Goal: Information Seeking & Learning: Find specific fact

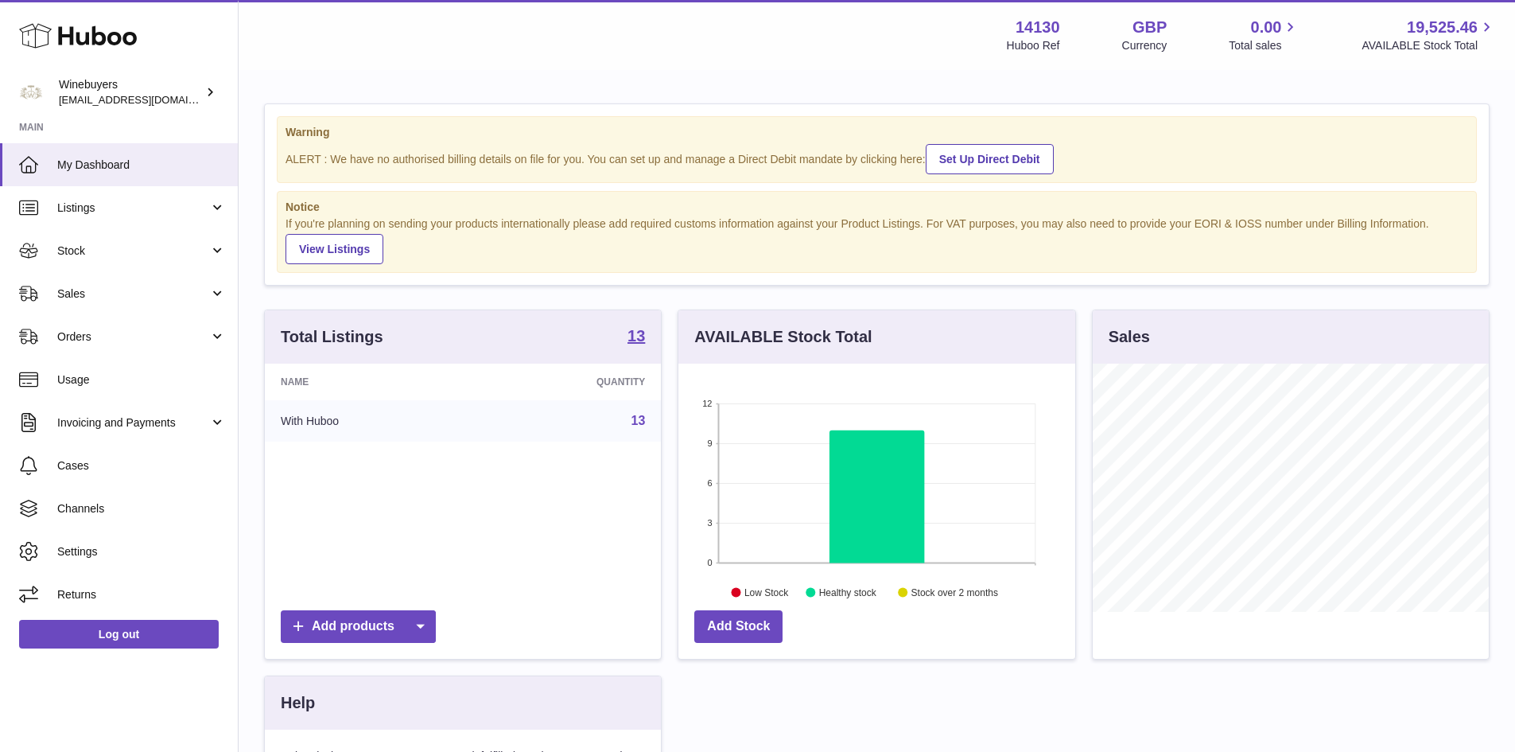
scroll to position [248, 397]
click at [83, 295] on span "Sales" at bounding box center [133, 293] width 152 height 15
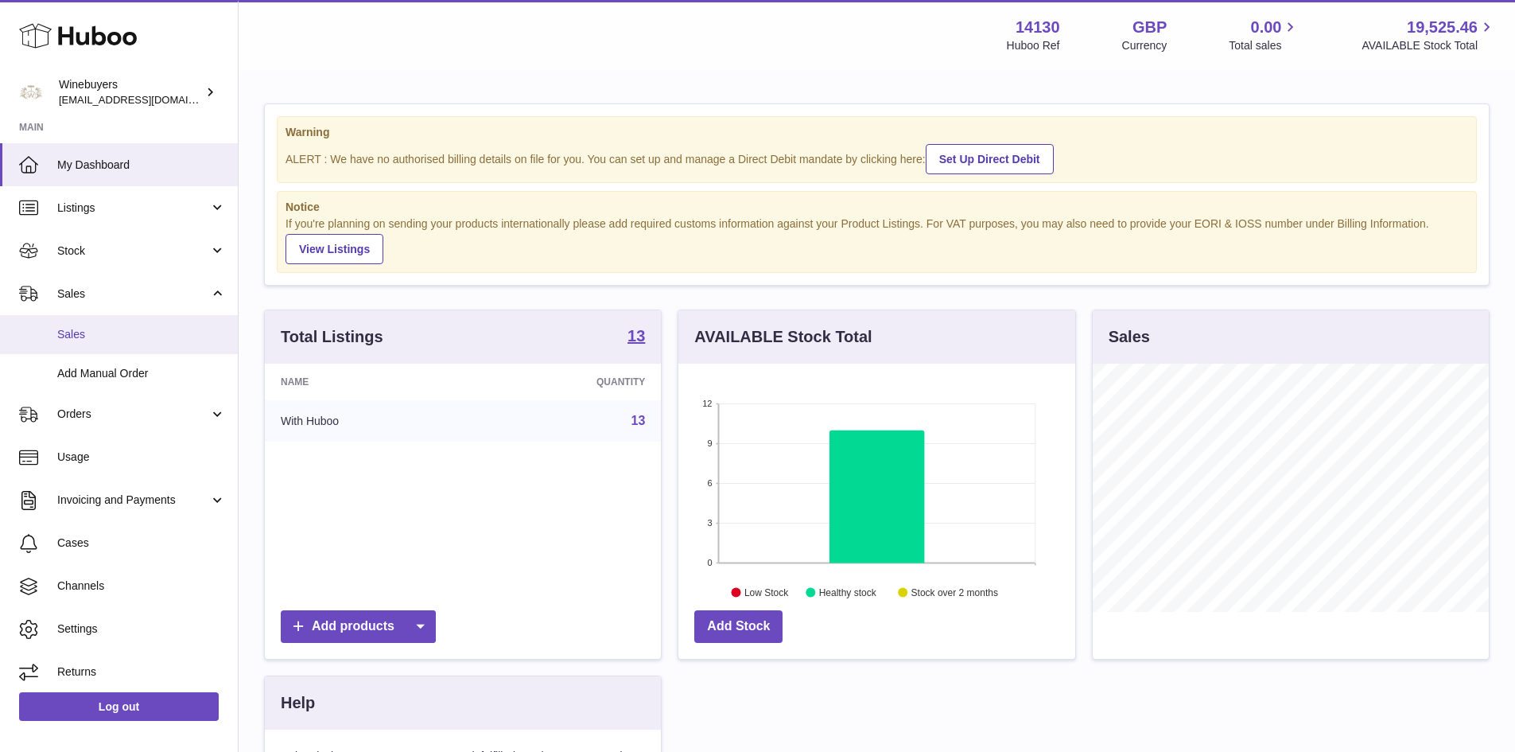
click at [75, 336] on span "Sales" at bounding box center [141, 334] width 169 height 15
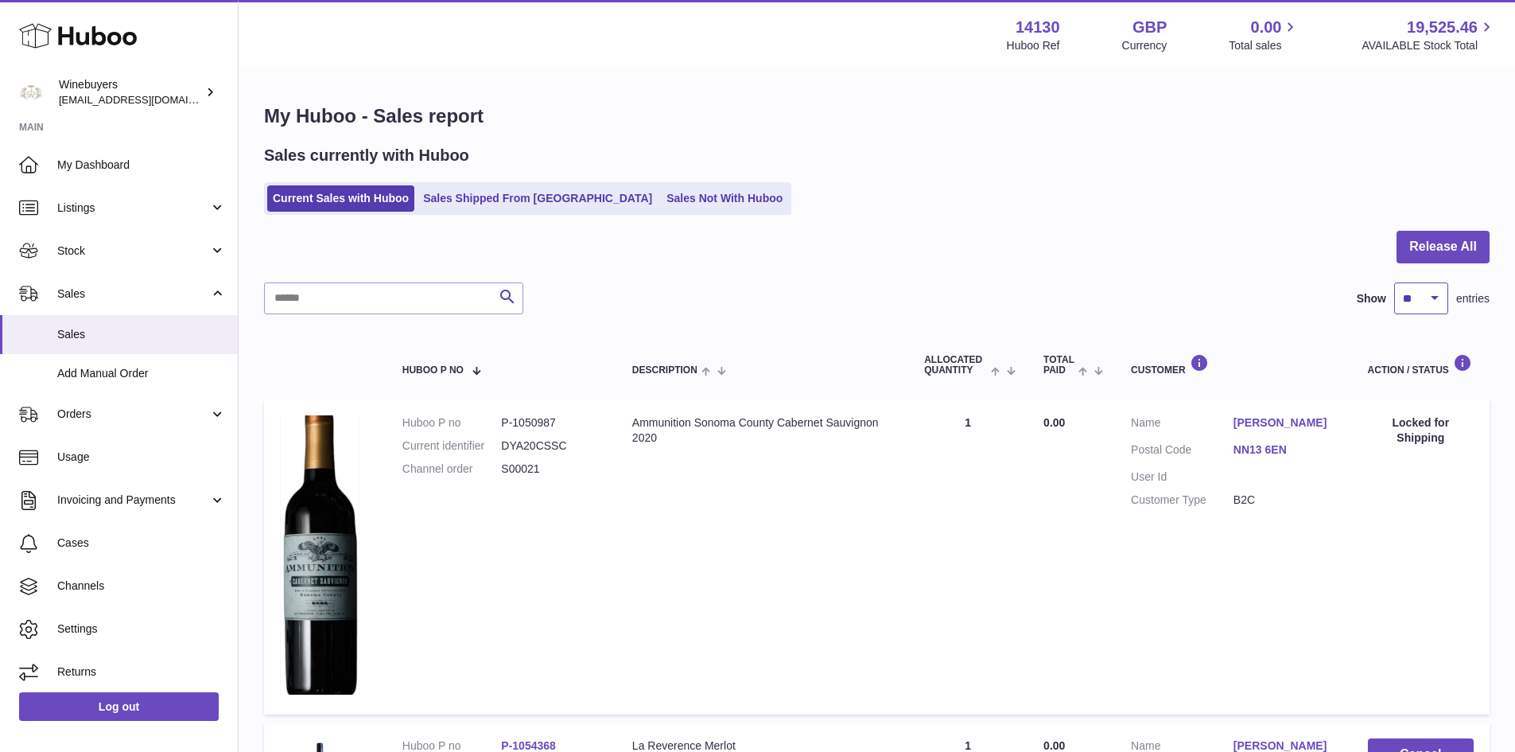
click at [1423, 302] on select "** ** ** ***" at bounding box center [1422, 298] width 54 height 32
select select "***"
click at [1395, 282] on select "** ** ** ***" at bounding box center [1422, 298] width 54 height 32
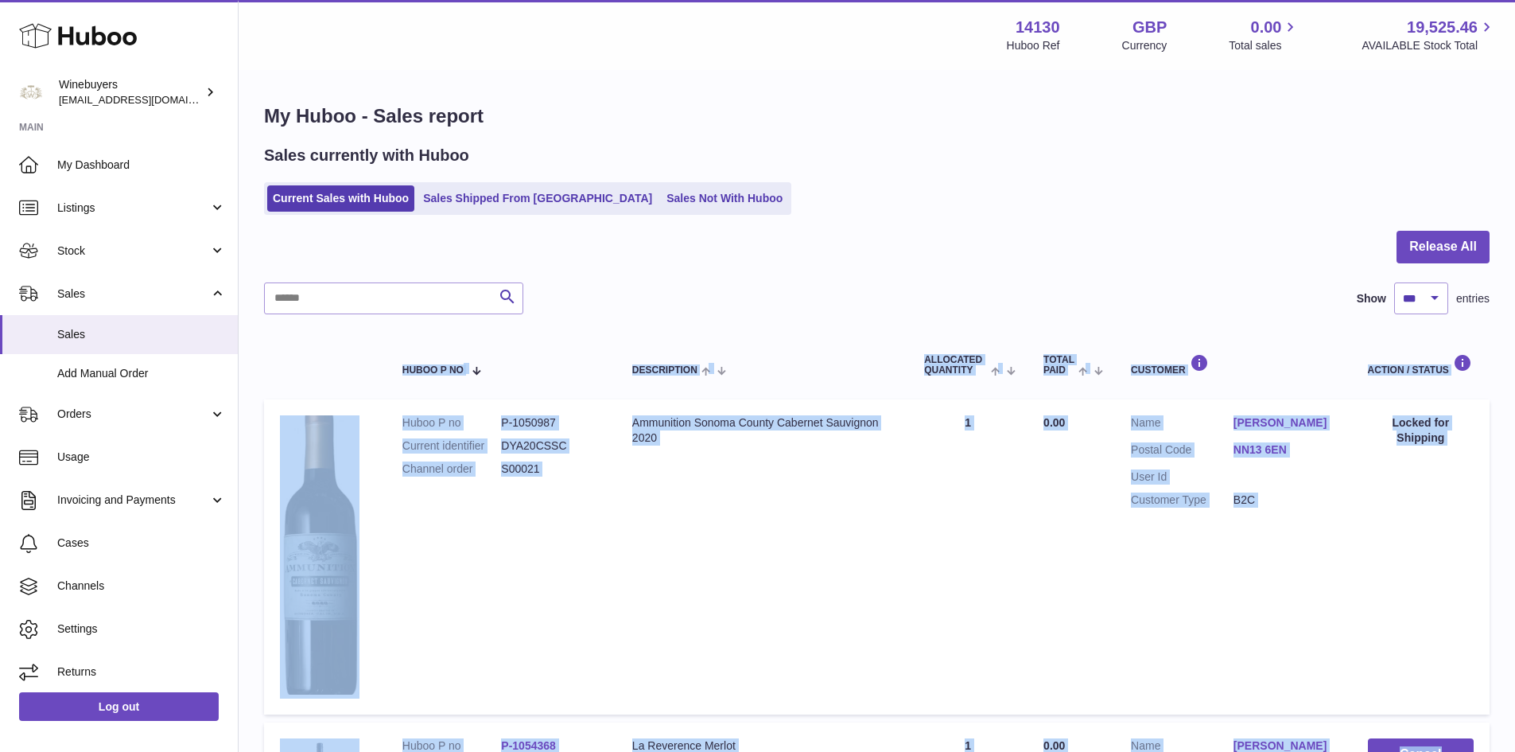
drag, startPoint x: 1340, startPoint y: 559, endPoint x: 274, endPoint y: 373, distance: 1082.2
copy table "Huboo P no Description ALLOCATED Quantity Total paid Customer Action / Status H…"
click at [507, 284] on button "Search" at bounding box center [508, 298] width 32 height 32
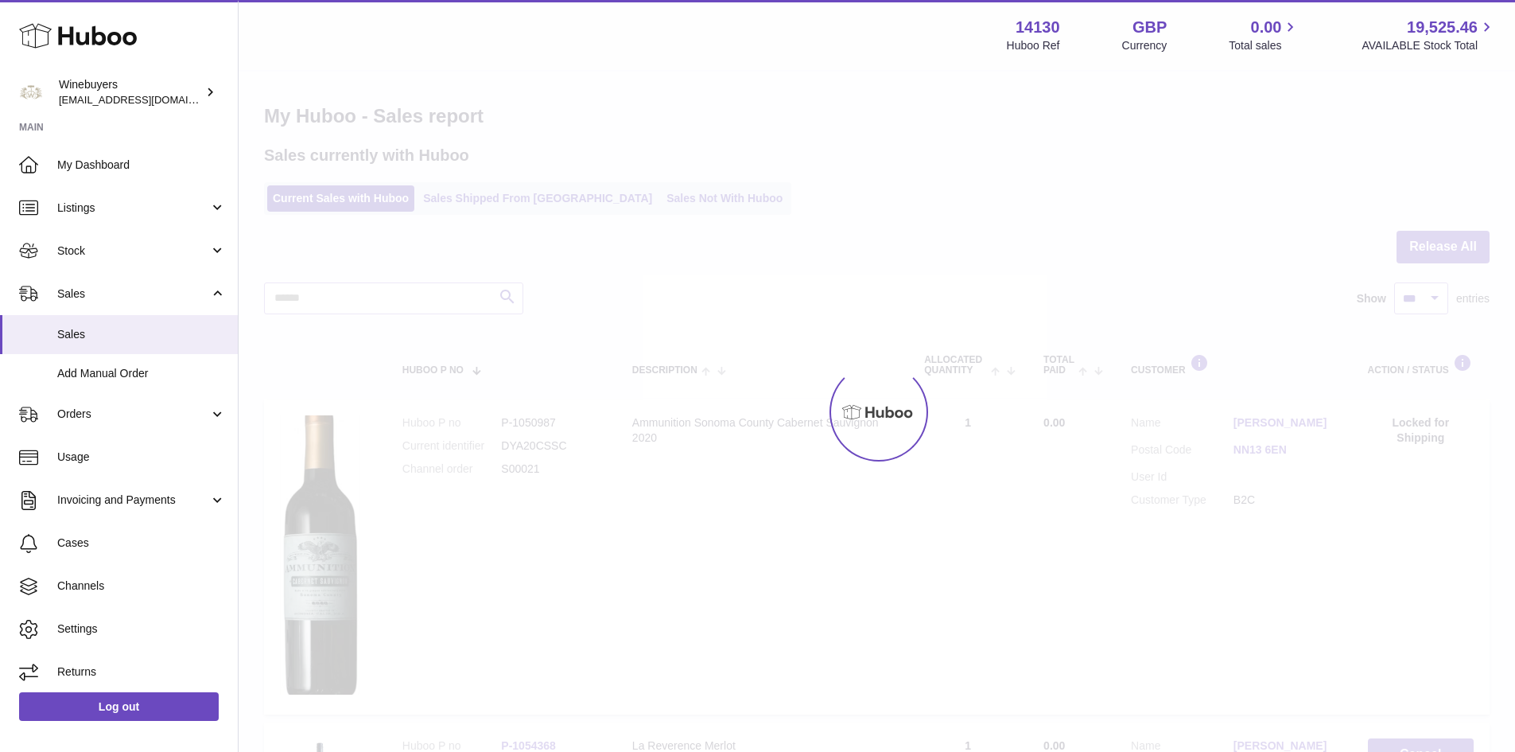
click at [353, 299] on div at bounding box center [877, 412] width 1277 height 680
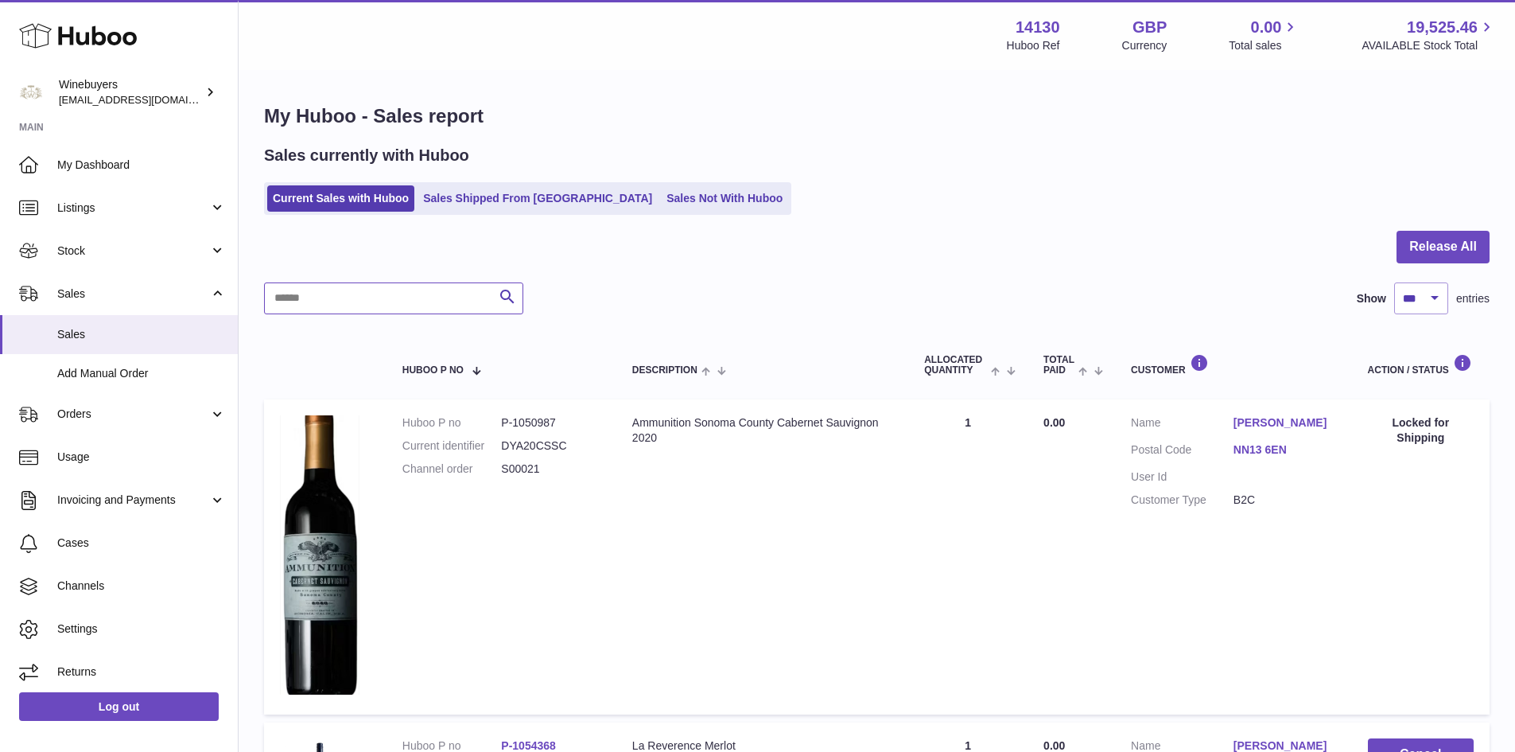
click at [331, 299] on input "text" at bounding box center [393, 298] width 259 height 32
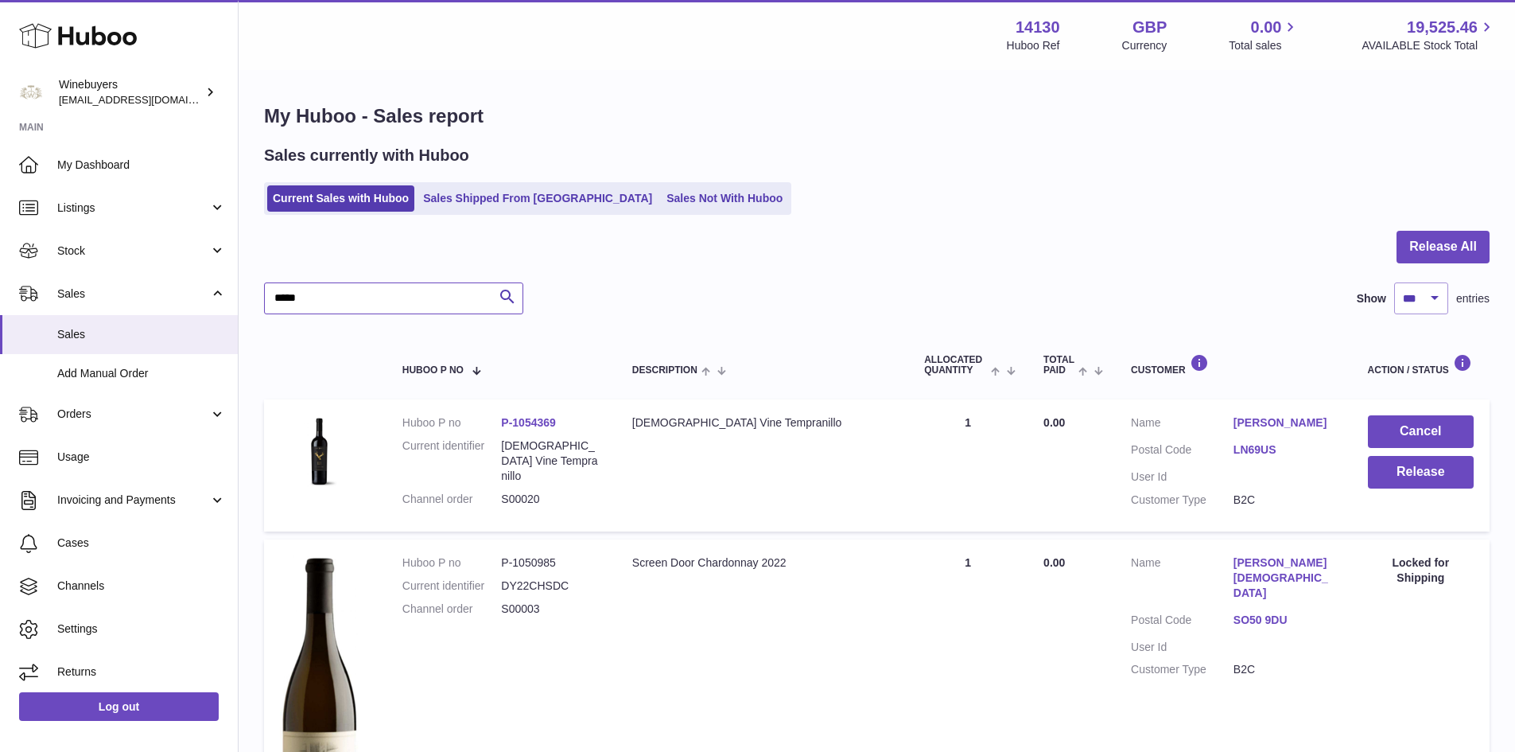
type input "*****"
click at [986, 495] on td "Quantity Sold 1" at bounding box center [968, 465] width 119 height 132
click at [826, 678] on td "Description Screen Door Chardonnay 2022" at bounding box center [763, 696] width 292 height 315
click at [370, 298] on input "*****" at bounding box center [393, 298] width 259 height 32
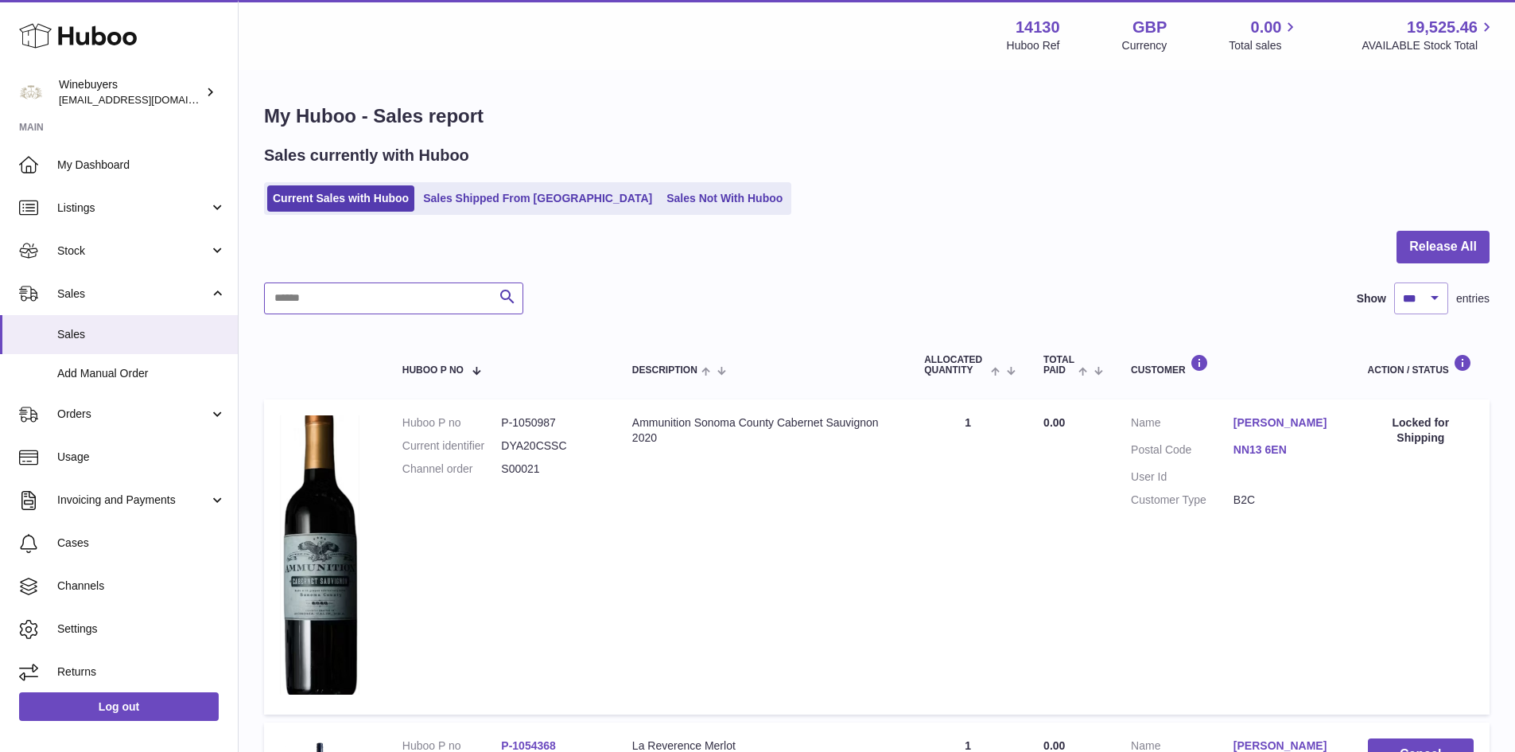
click at [364, 300] on input "text" at bounding box center [393, 298] width 259 height 32
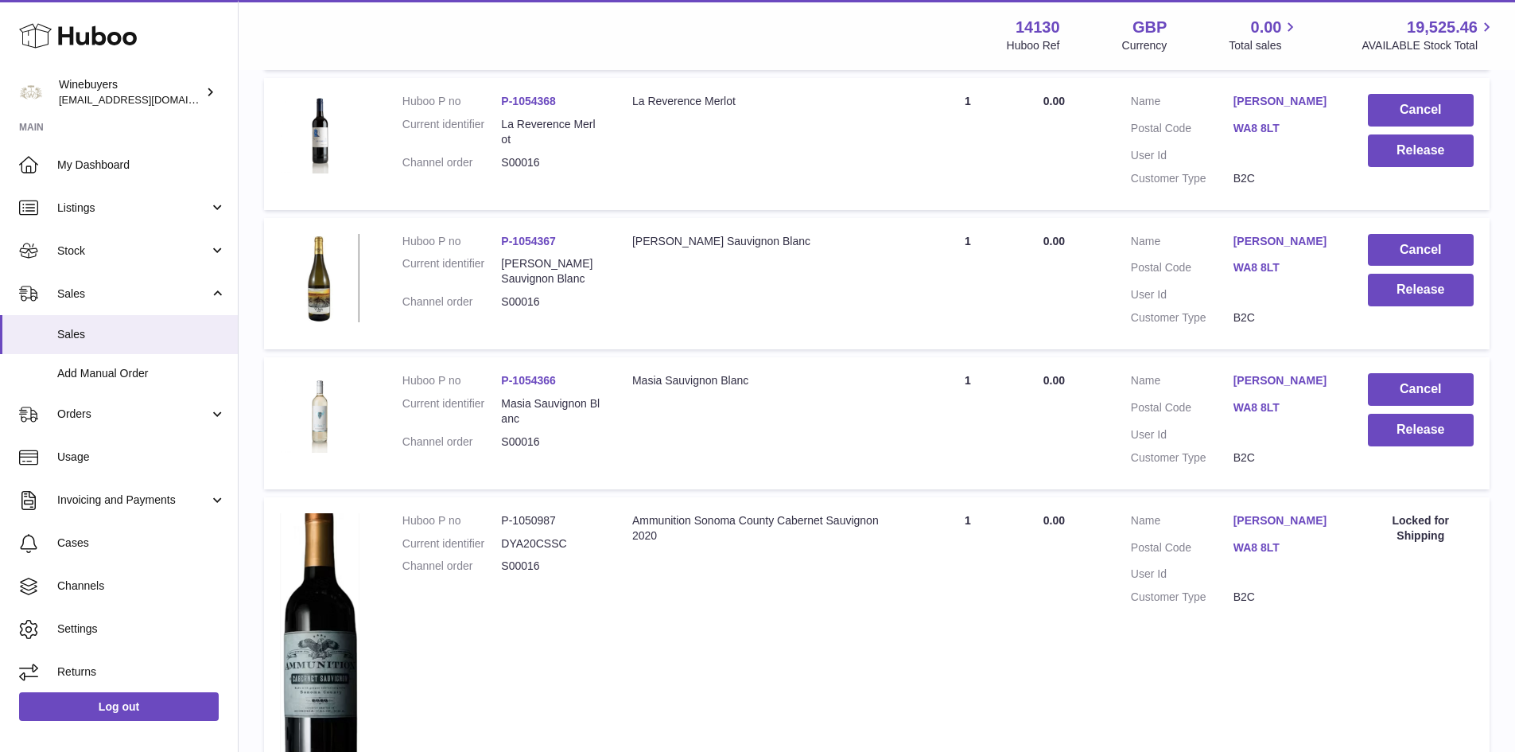
scroll to position [416, 0]
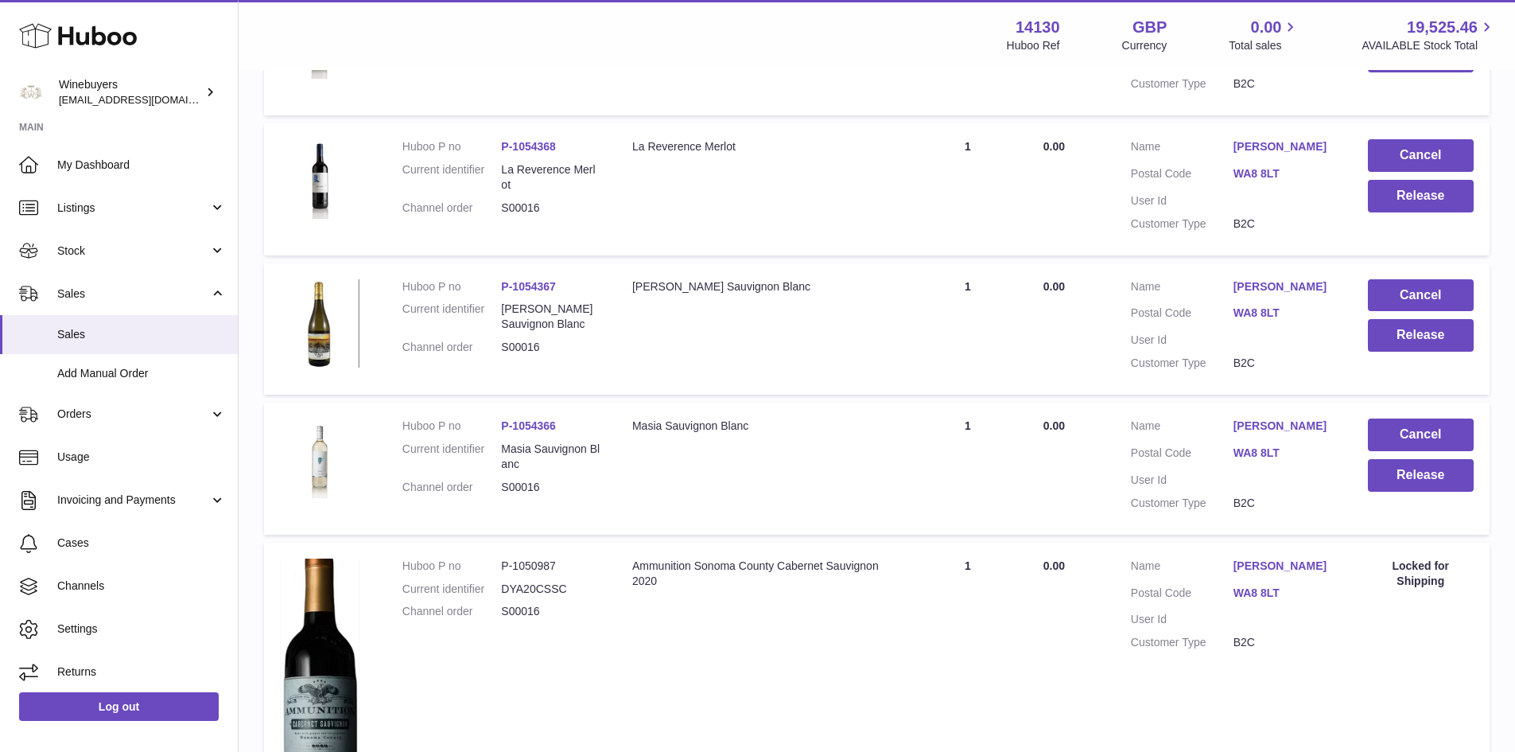
type input "******"
click at [913, 658] on td "Quantity Sold 1" at bounding box center [968, 700] width 119 height 315
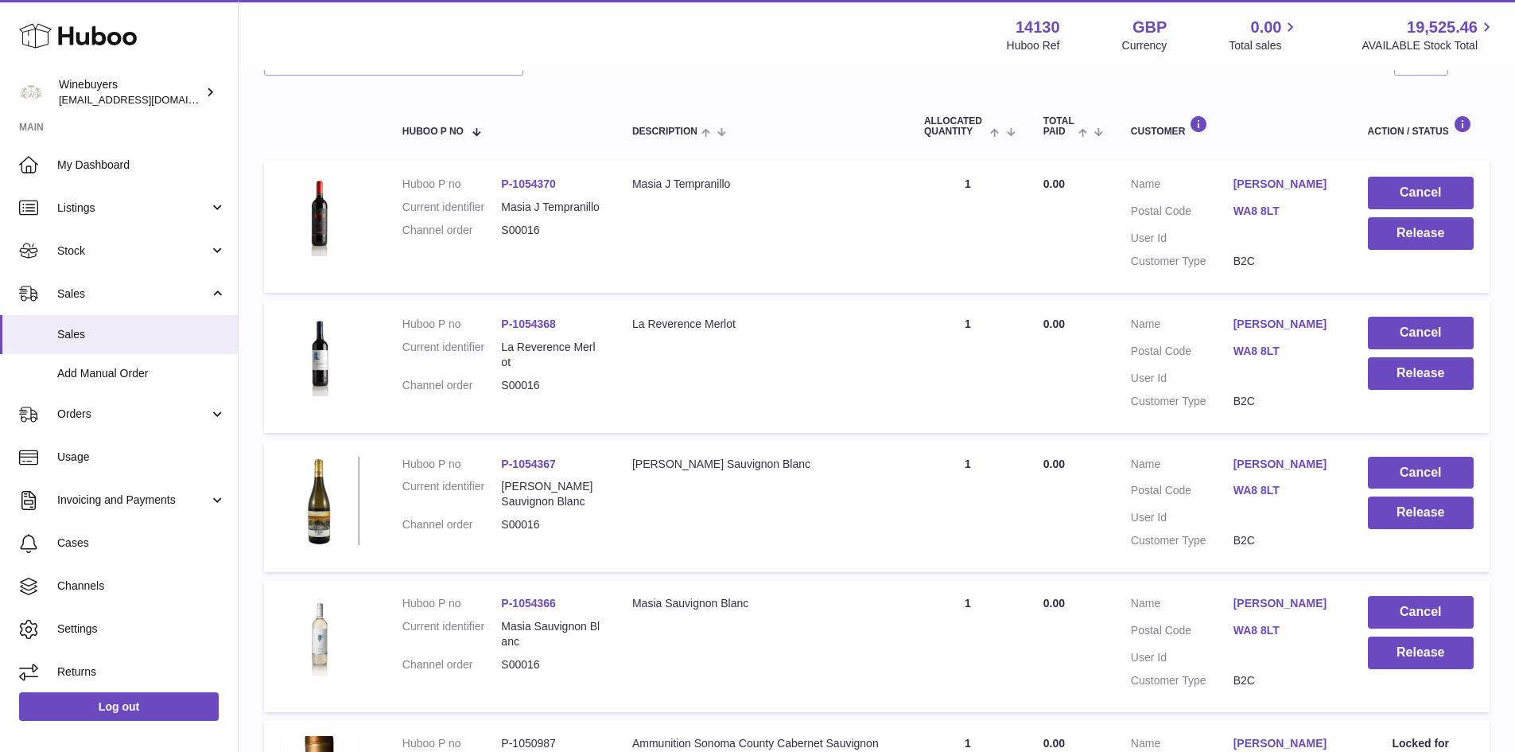
scroll to position [0, 0]
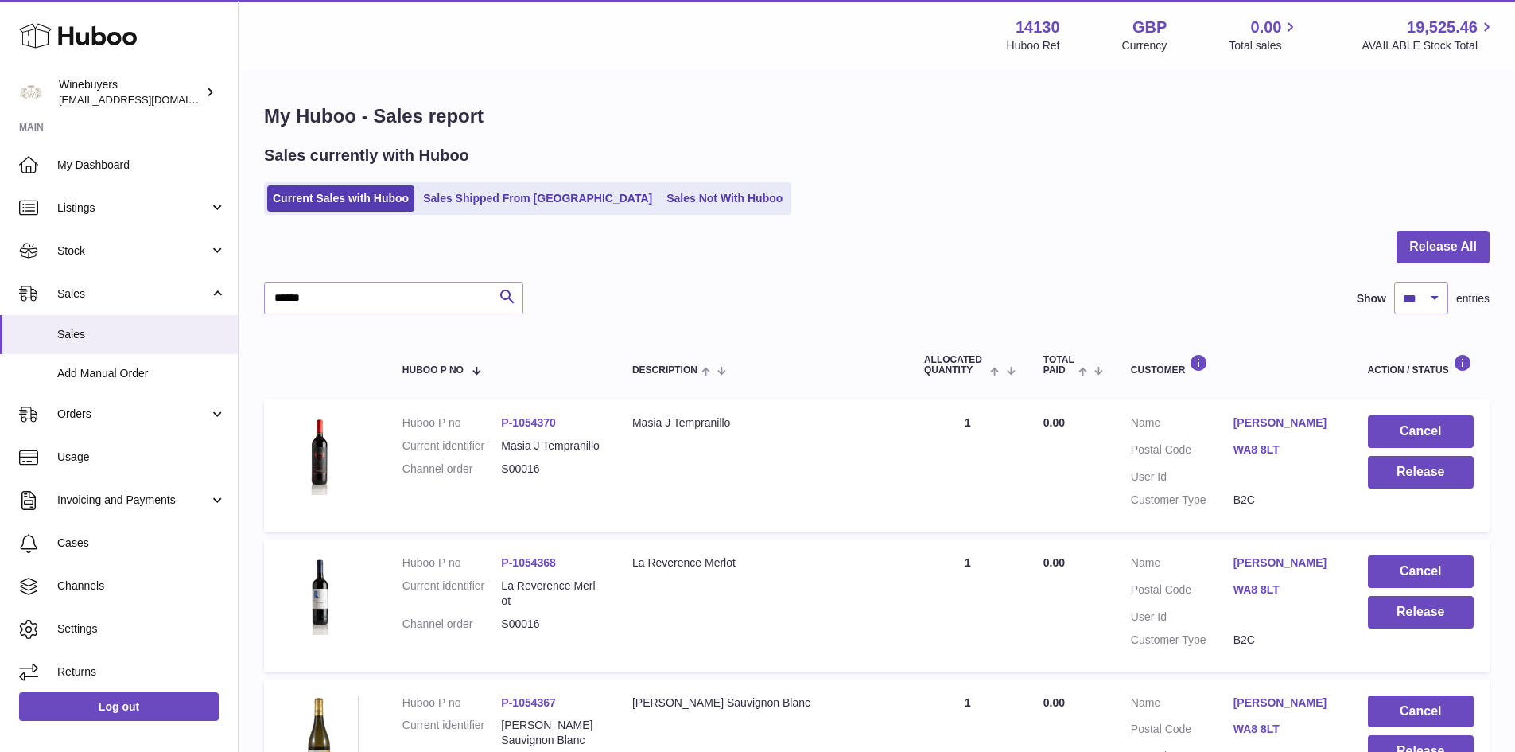
click at [912, 466] on td "Quantity Sold 1" at bounding box center [968, 465] width 119 height 132
click at [905, 553] on td "Description La Reverence Merlot" at bounding box center [763, 605] width 292 height 132
click at [773, 702] on div "[PERSON_NAME] Sauvignon Blanc" at bounding box center [762, 702] width 260 height 15
click at [661, 206] on link "Sales Not With Huboo" at bounding box center [724, 198] width 127 height 26
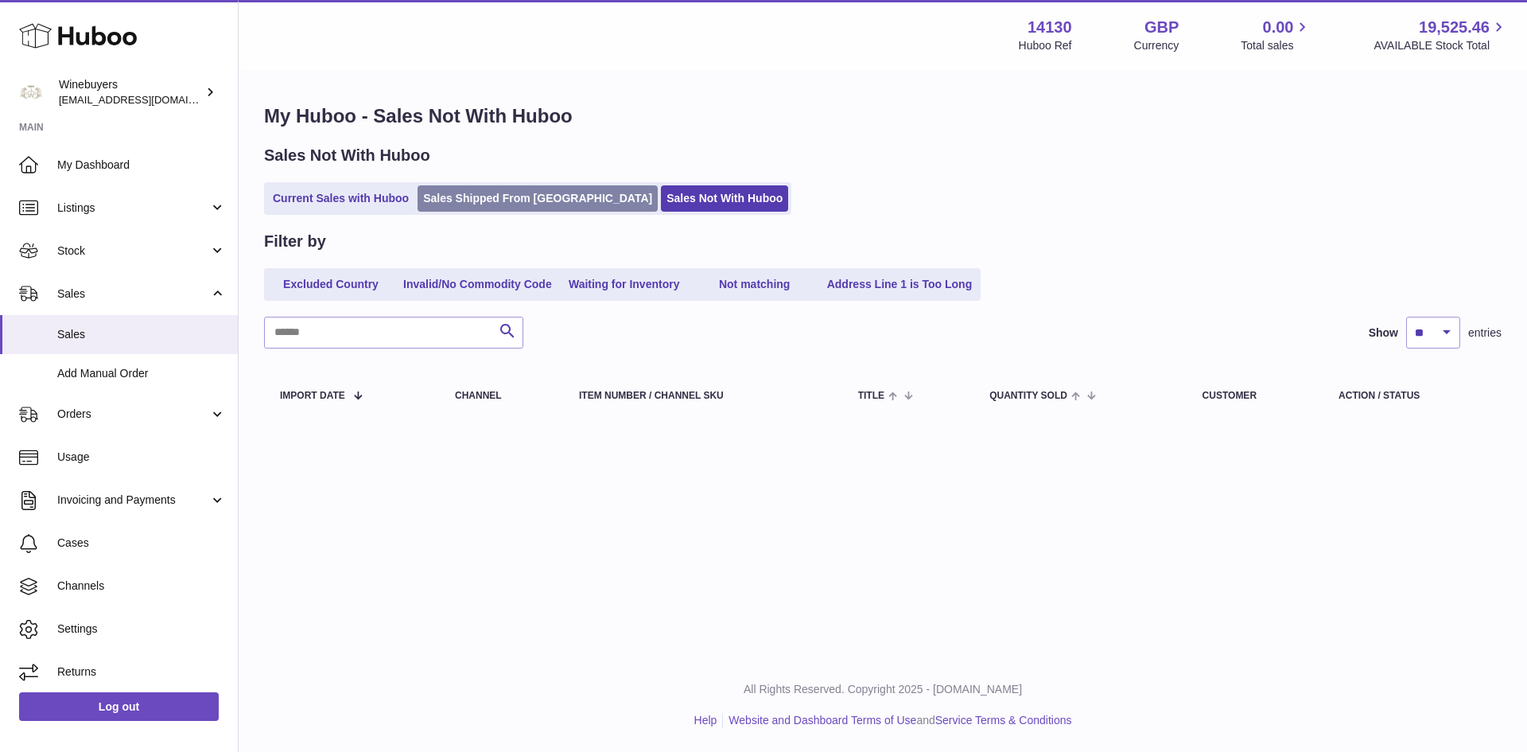
click at [512, 198] on link "Sales Shipped From [GEOGRAPHIC_DATA]" at bounding box center [538, 198] width 240 height 26
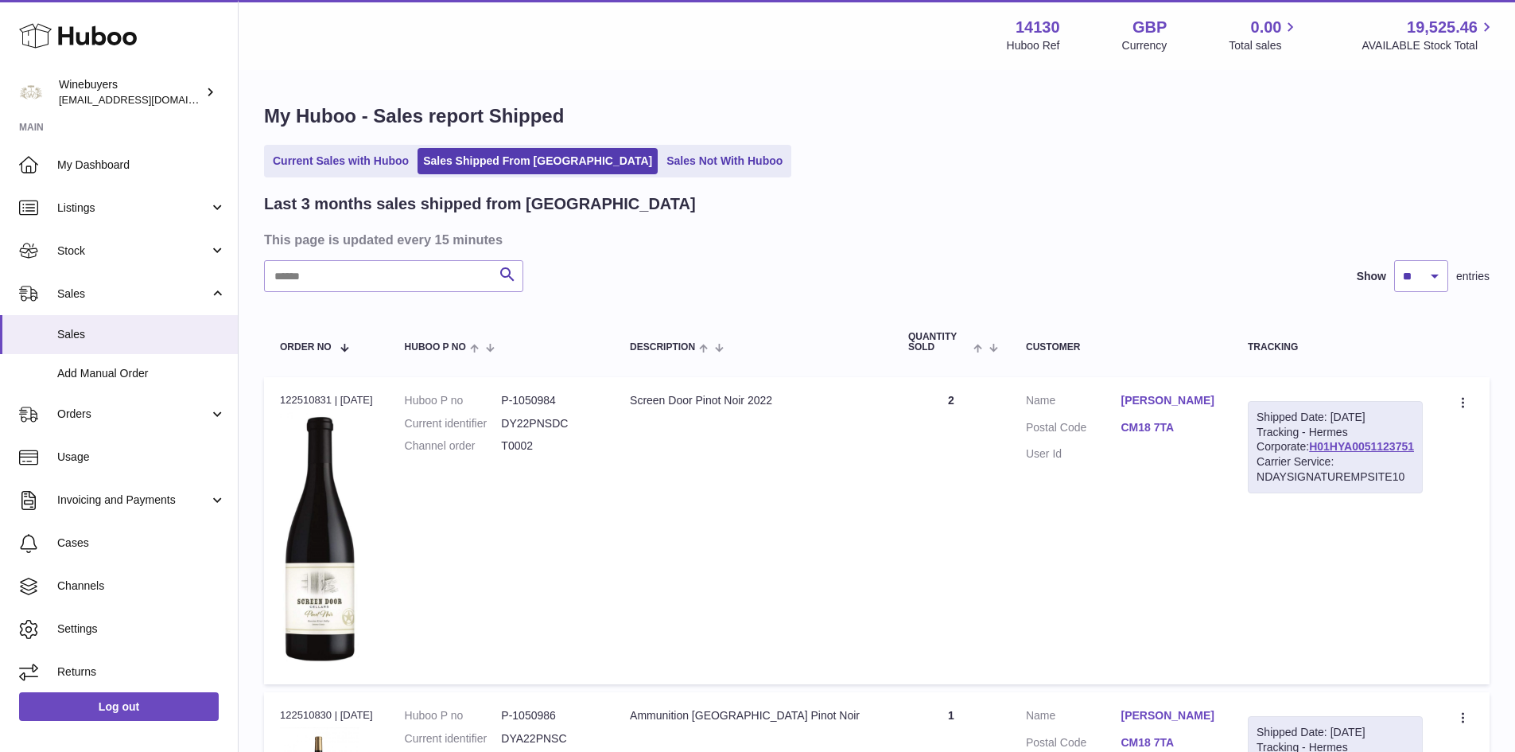
click at [354, 175] on ul "Current Sales with Huboo Sales Shipped From Huboo Sales Not With Huboo" at bounding box center [527, 161] width 527 height 33
click at [351, 165] on link "Current Sales with Huboo" at bounding box center [340, 161] width 147 height 26
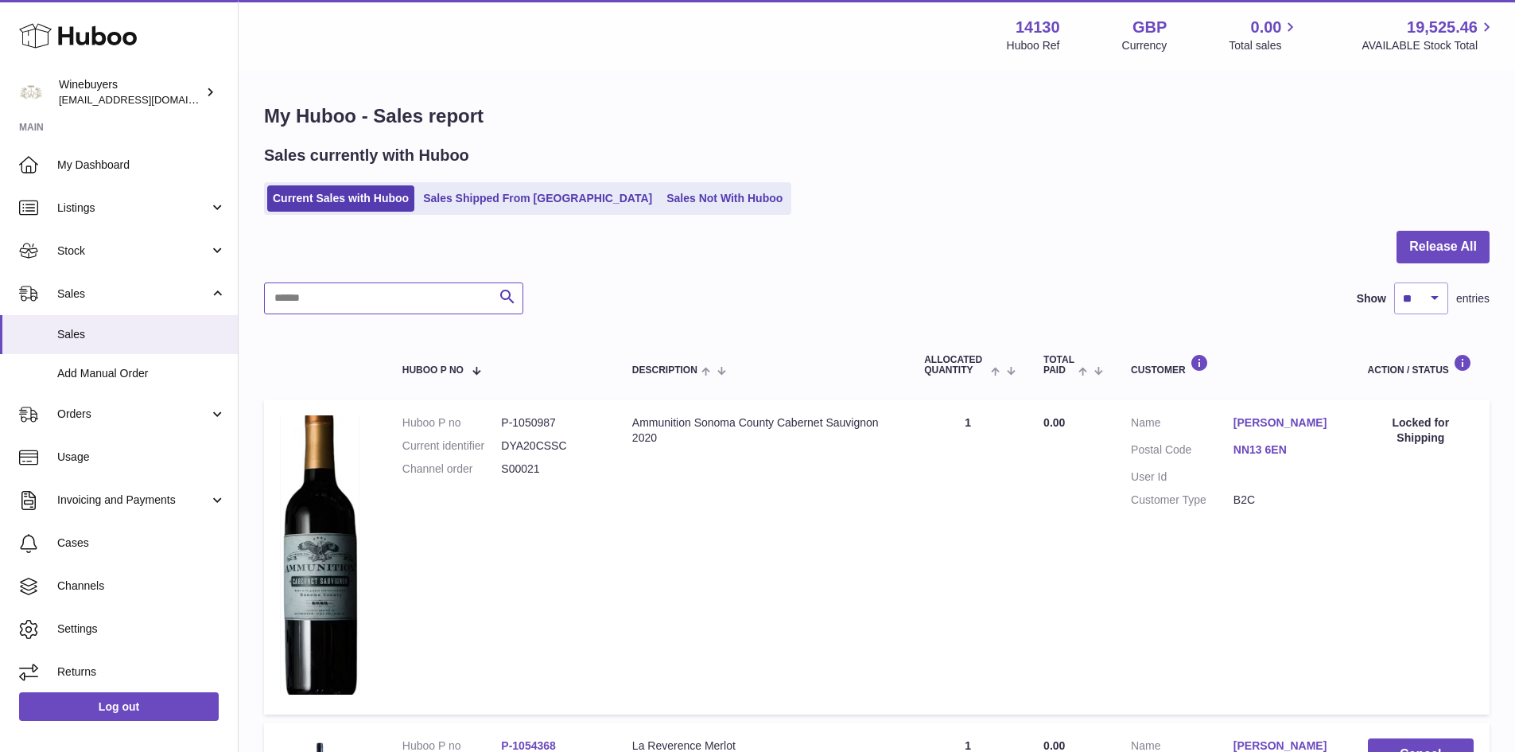
click at [337, 305] on input "text" at bounding box center [393, 298] width 259 height 32
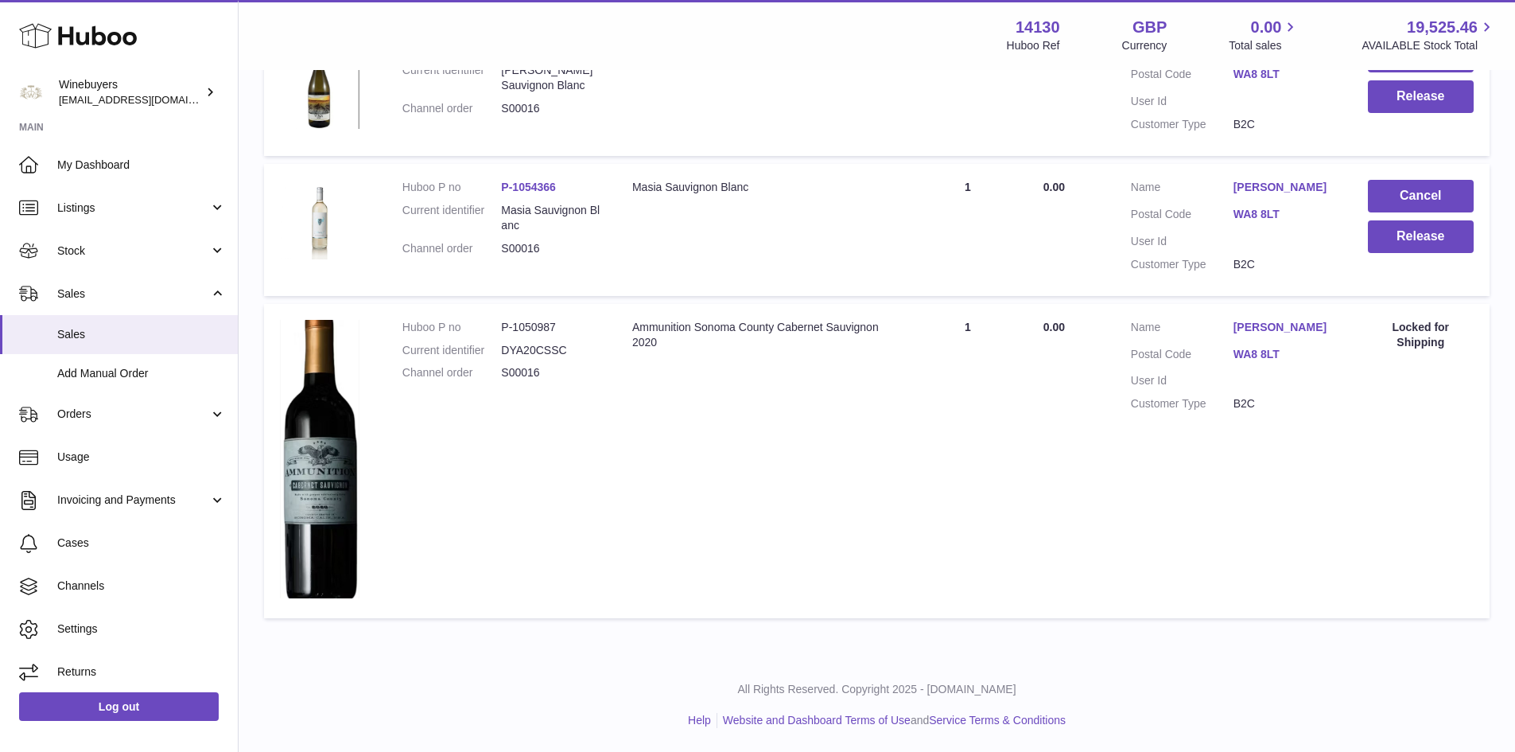
scroll to position [416, 0]
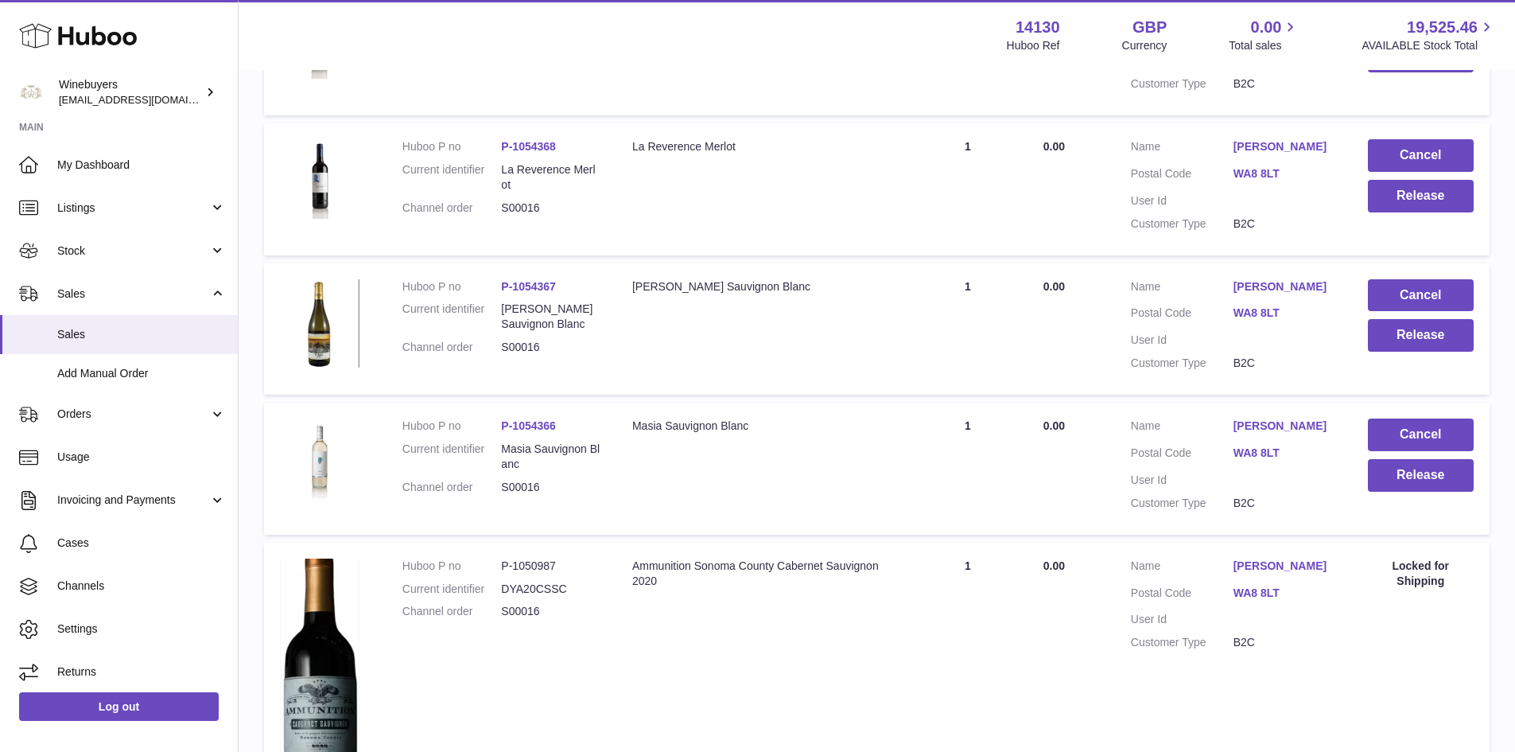
drag, startPoint x: 567, startPoint y: 423, endPoint x: 516, endPoint y: 426, distance: 51.8
click at [516, 426] on dd "P-1054366" at bounding box center [550, 425] width 99 height 15
copy link "1054366"
drag, startPoint x: 574, startPoint y: 292, endPoint x: 516, endPoint y: 294, distance: 58.1
click at [516, 294] on dl "Huboo P no P-1054367 Current identifier [PERSON_NAME] Sauvignon Blanc Channel o…" at bounding box center [502, 321] width 198 height 84
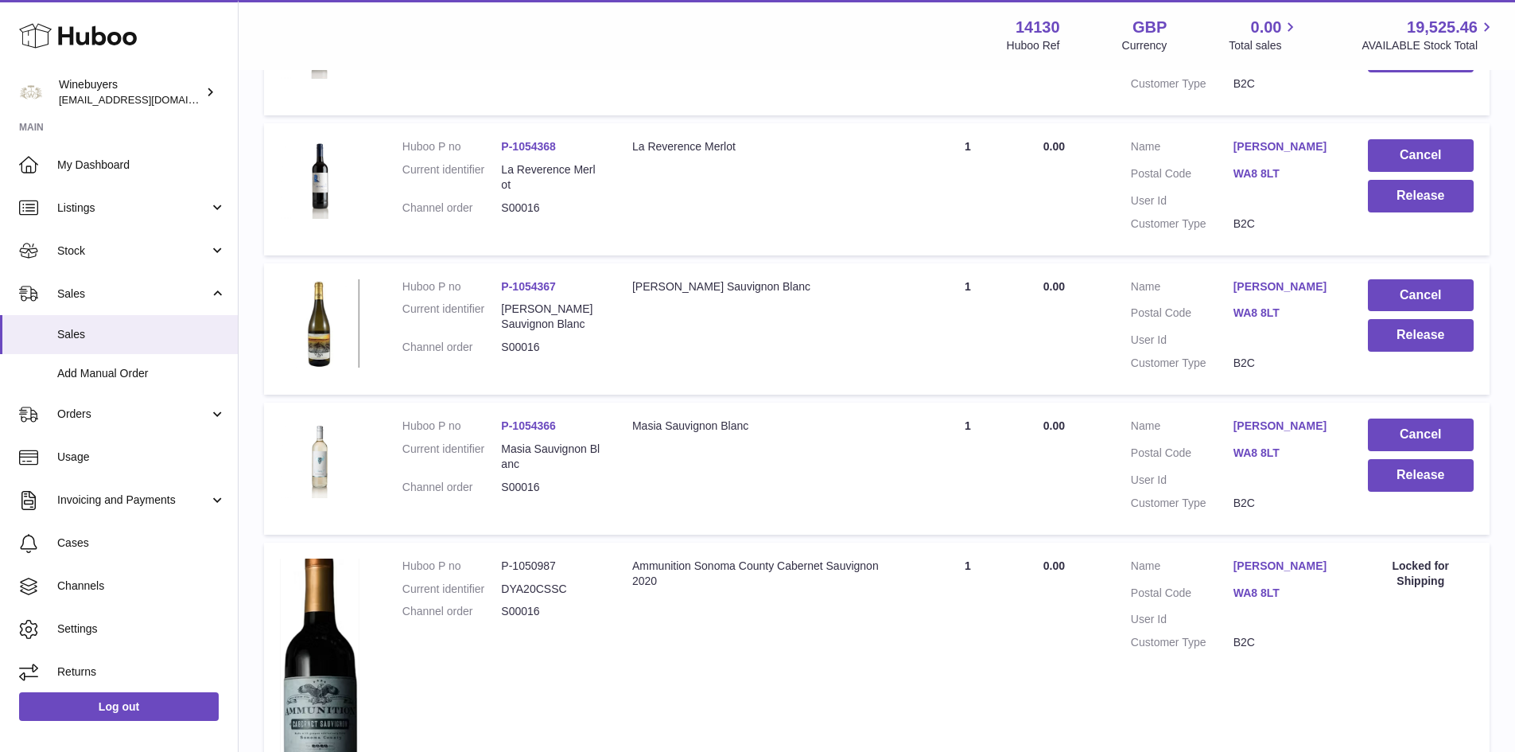
copy link "1054367"
drag, startPoint x: 554, startPoint y: 146, endPoint x: 514, endPoint y: 148, distance: 39.8
click at [514, 148] on dd "P-1054368" at bounding box center [550, 146] width 99 height 15
copy link "1054368"
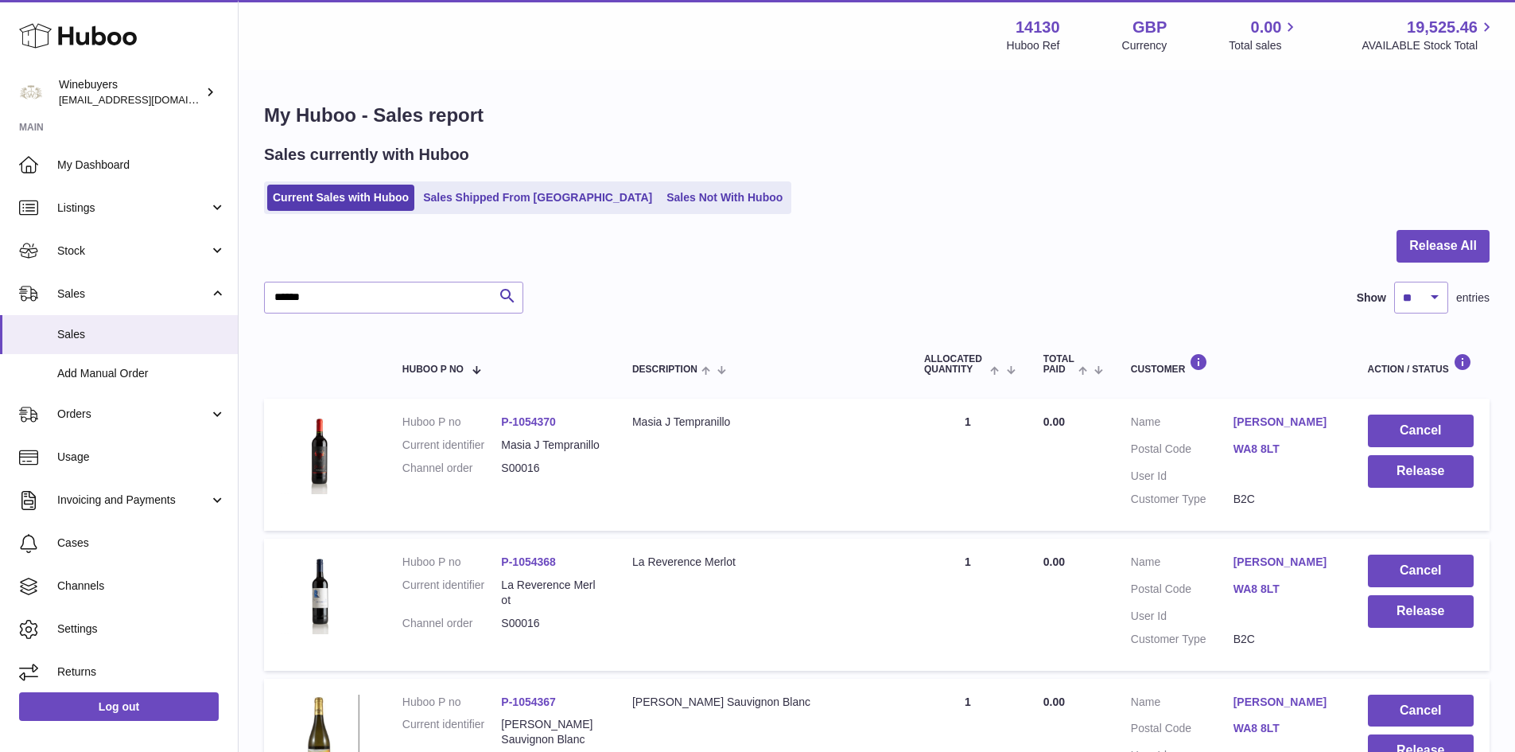
scroll to position [0, 0]
drag, startPoint x: 570, startPoint y: 425, endPoint x: 516, endPoint y: 427, distance: 54.9
click at [516, 427] on dd "P-1054370" at bounding box center [550, 422] width 99 height 15
copy link "1054370"
click at [936, 481] on td "Quantity Sold 1" at bounding box center [968, 465] width 119 height 132
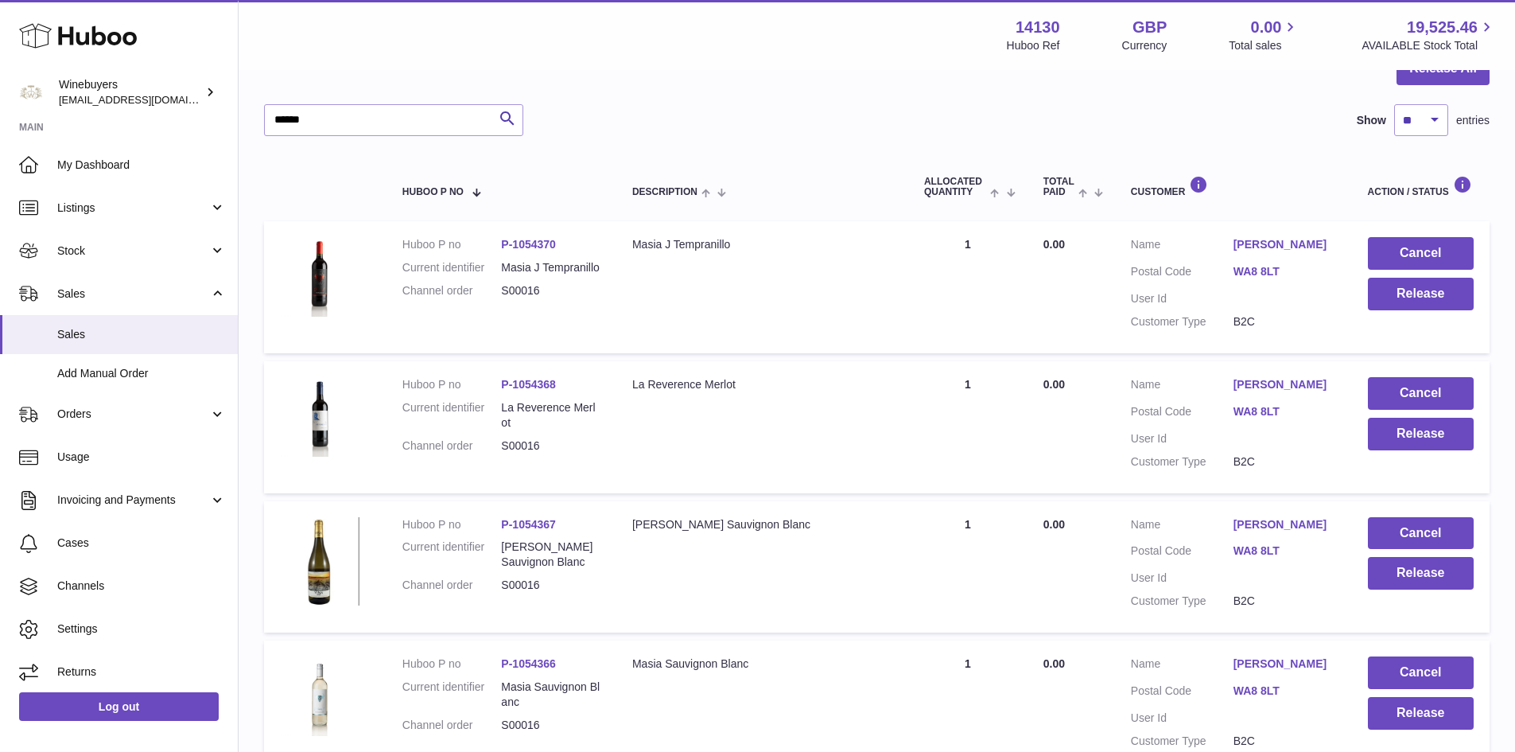
scroll to position [177, 0]
click at [972, 392] on td "Quantity Sold 1" at bounding box center [968, 428] width 119 height 132
drag, startPoint x: 967, startPoint y: 514, endPoint x: 982, endPoint y: 554, distance: 42.8
click at [970, 519] on td "Quantity Sold 1" at bounding box center [968, 568] width 119 height 132
drag, startPoint x: 979, startPoint y: 652, endPoint x: 993, endPoint y: 633, distance: 23.2
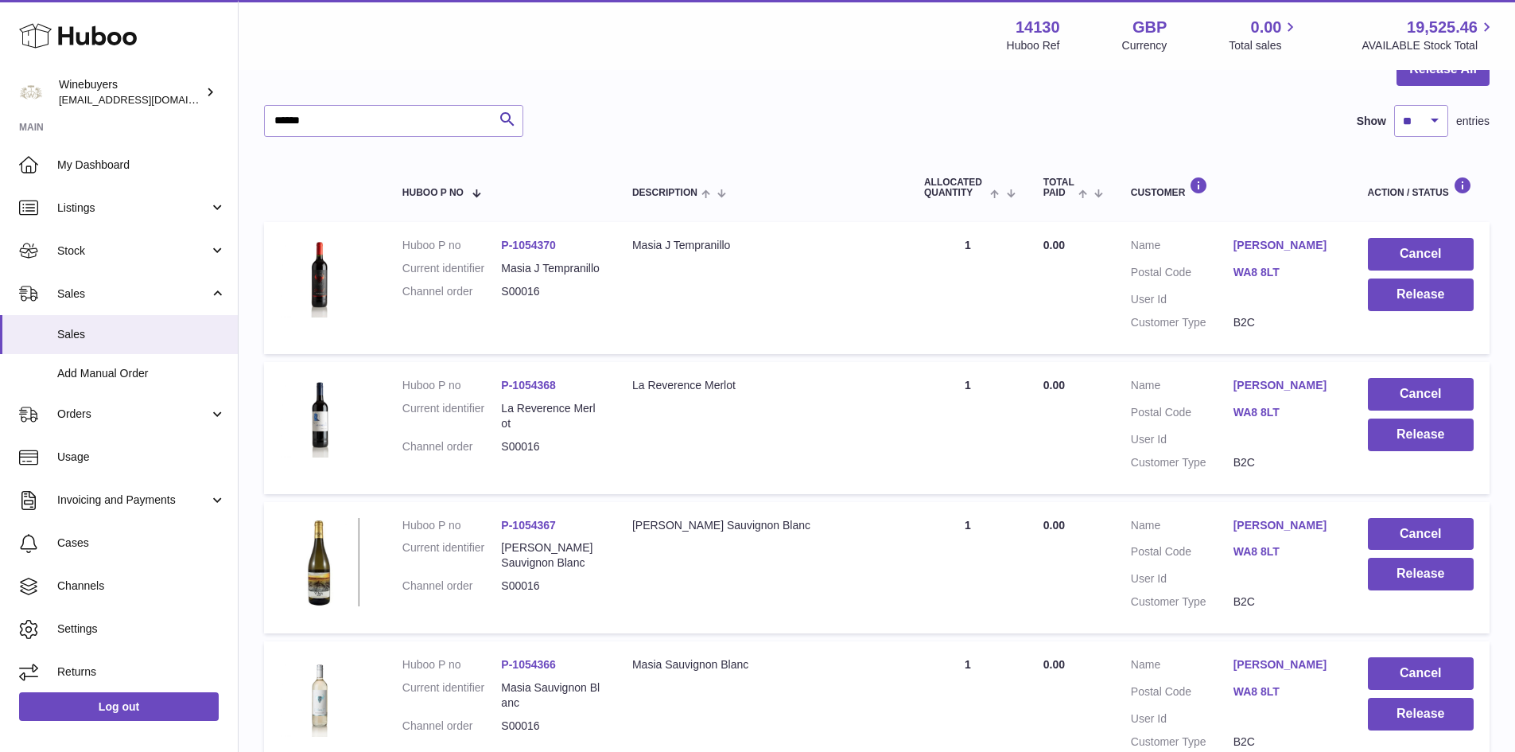
click at [980, 652] on td "Quantity Sold 1" at bounding box center [968, 707] width 119 height 132
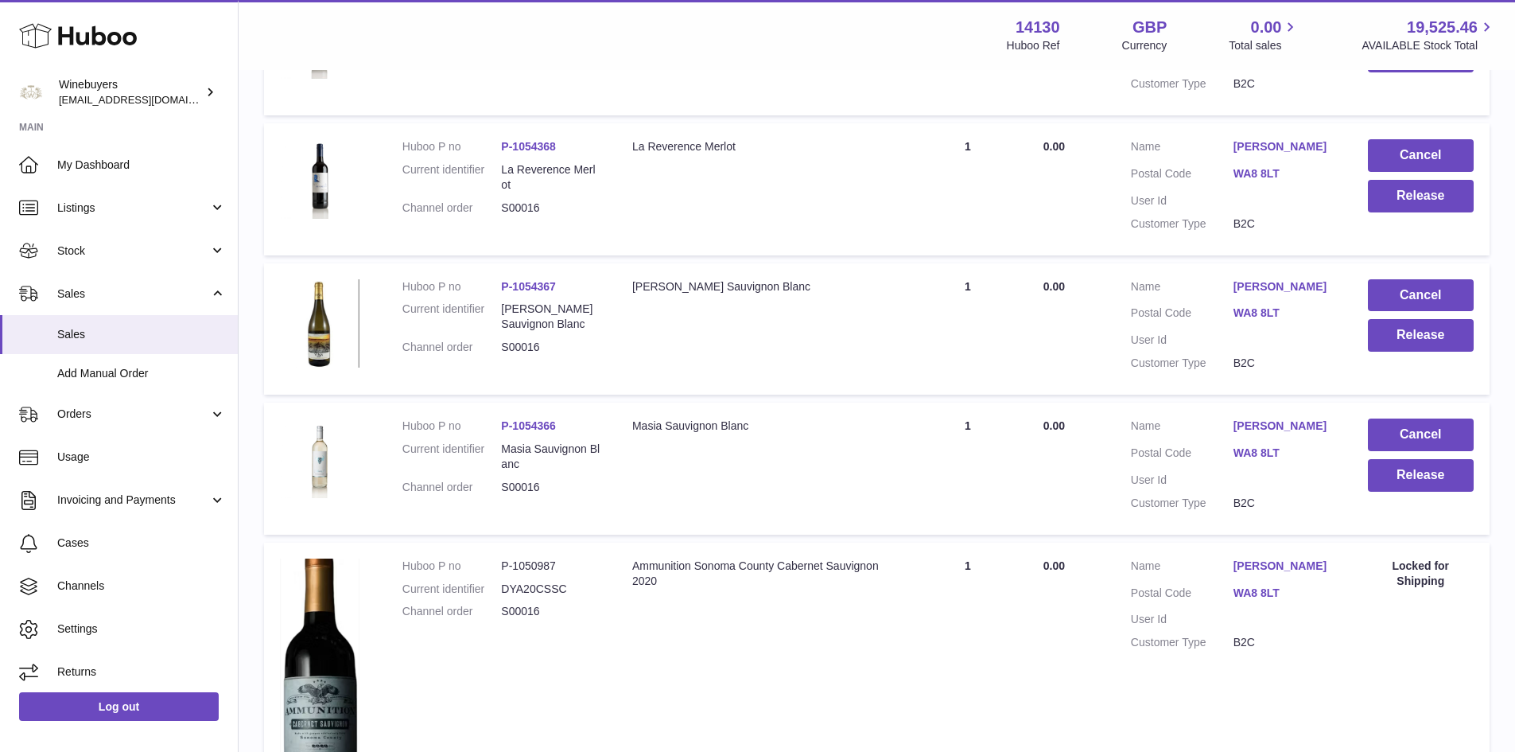
click at [998, 590] on td "Quantity Sold 1" at bounding box center [968, 700] width 119 height 315
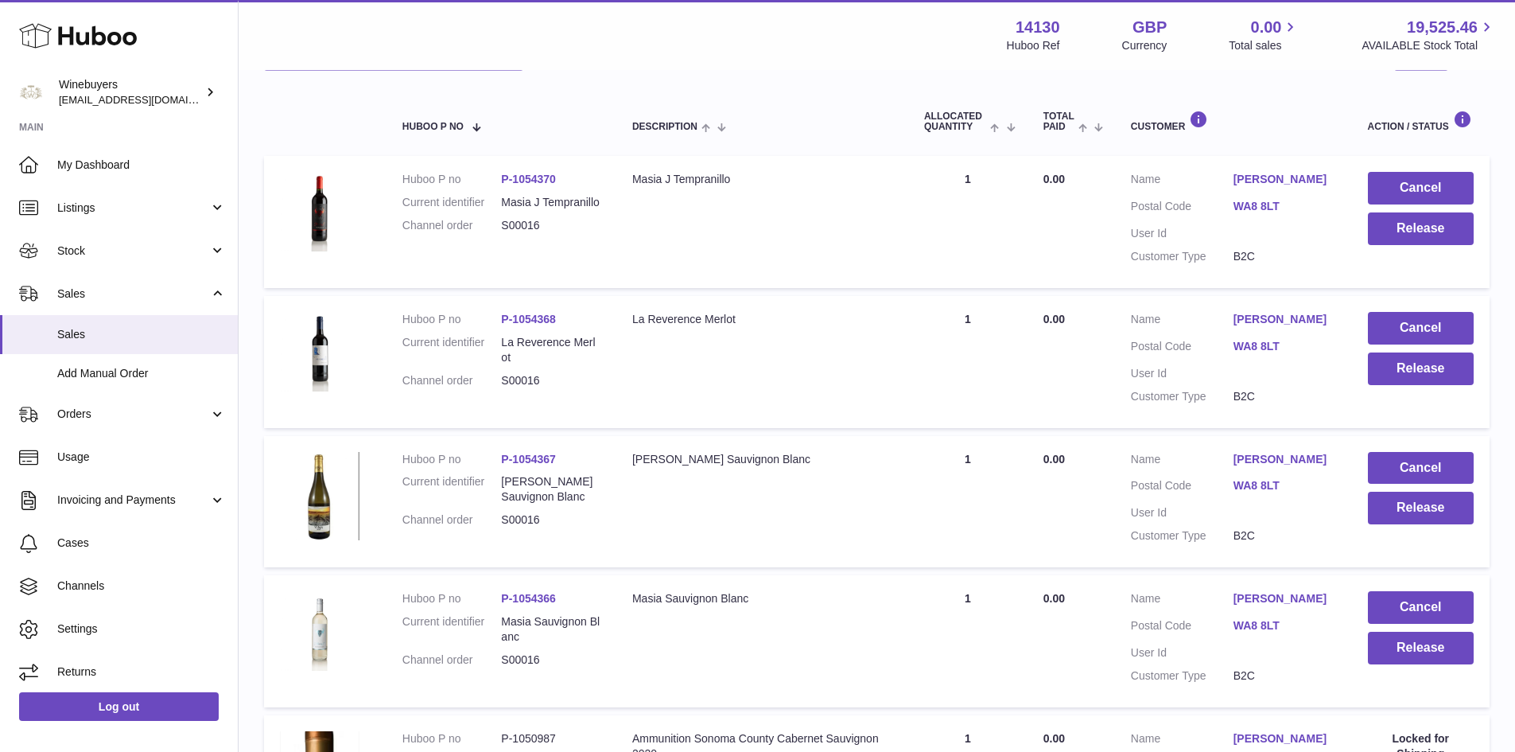
scroll to position [239, 0]
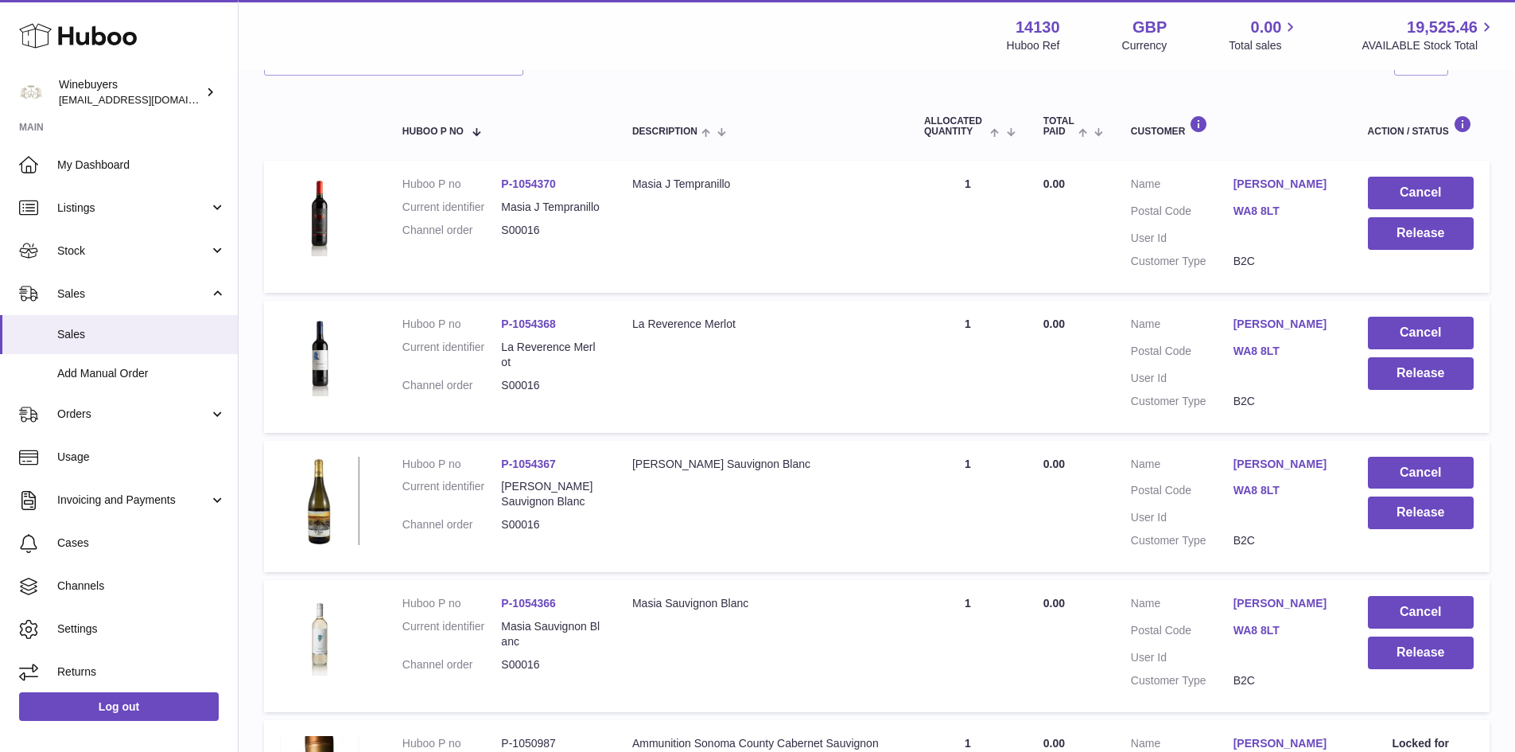
click at [977, 185] on td "Quantity Sold 1" at bounding box center [968, 227] width 119 height 132
click at [982, 325] on td "Quantity Sold 1" at bounding box center [968, 367] width 119 height 132
drag, startPoint x: 982, startPoint y: 454, endPoint x: 982, endPoint y: 473, distance: 18.3
click at [982, 457] on td "Quantity Sold 1" at bounding box center [968, 507] width 119 height 132
click at [981, 597] on td "Quantity Sold 1" at bounding box center [968, 646] width 119 height 132
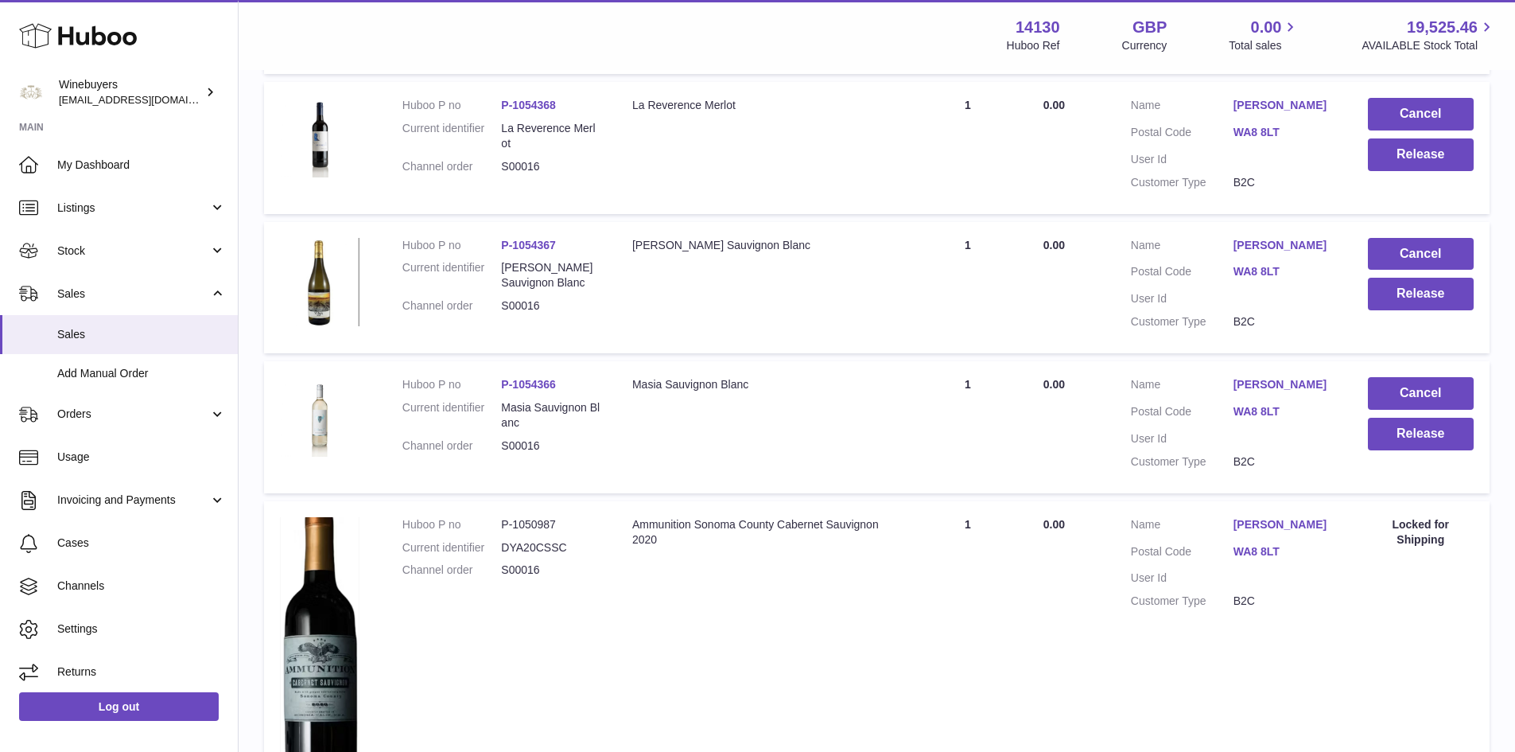
scroll to position [477, 0]
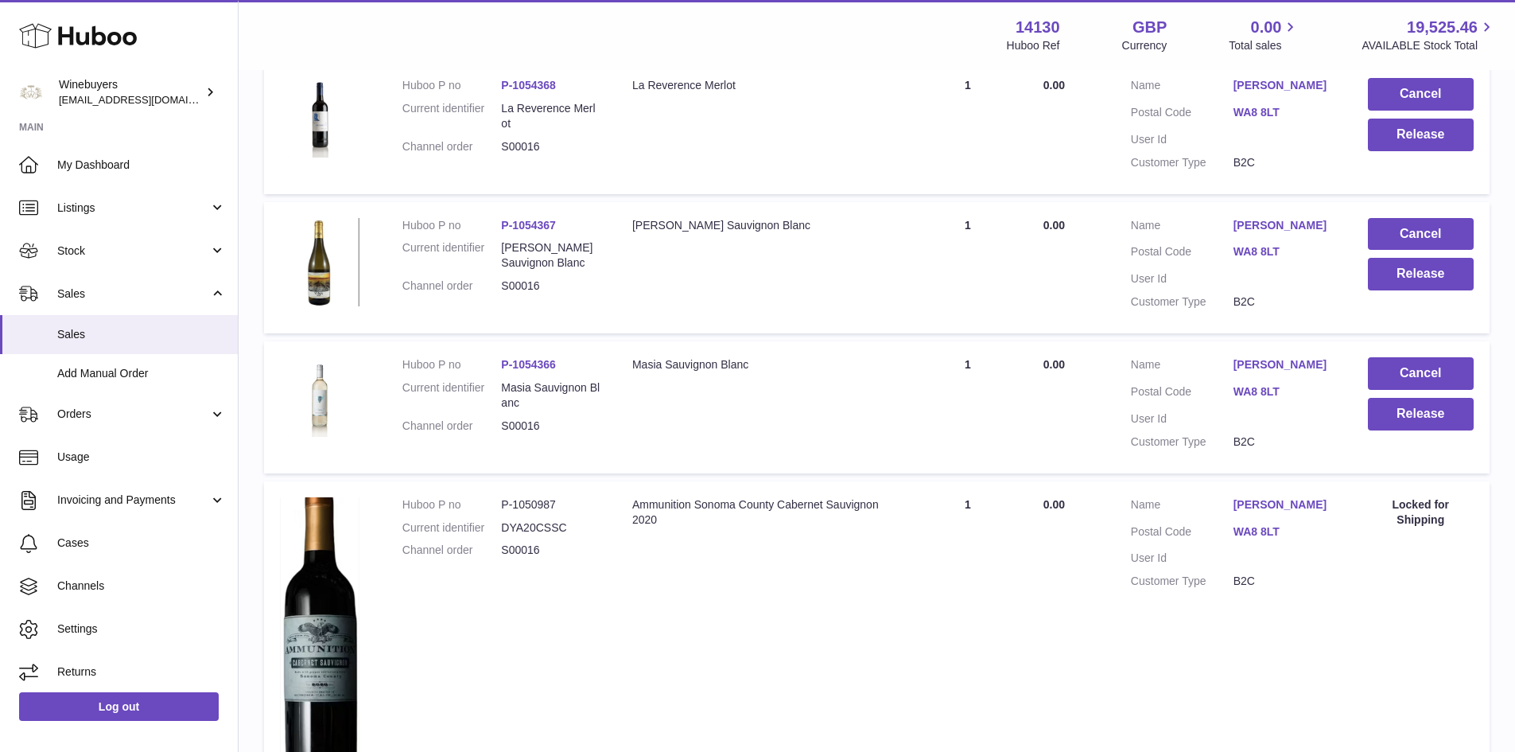
click at [979, 535] on td "Quantity Sold 1" at bounding box center [968, 638] width 119 height 315
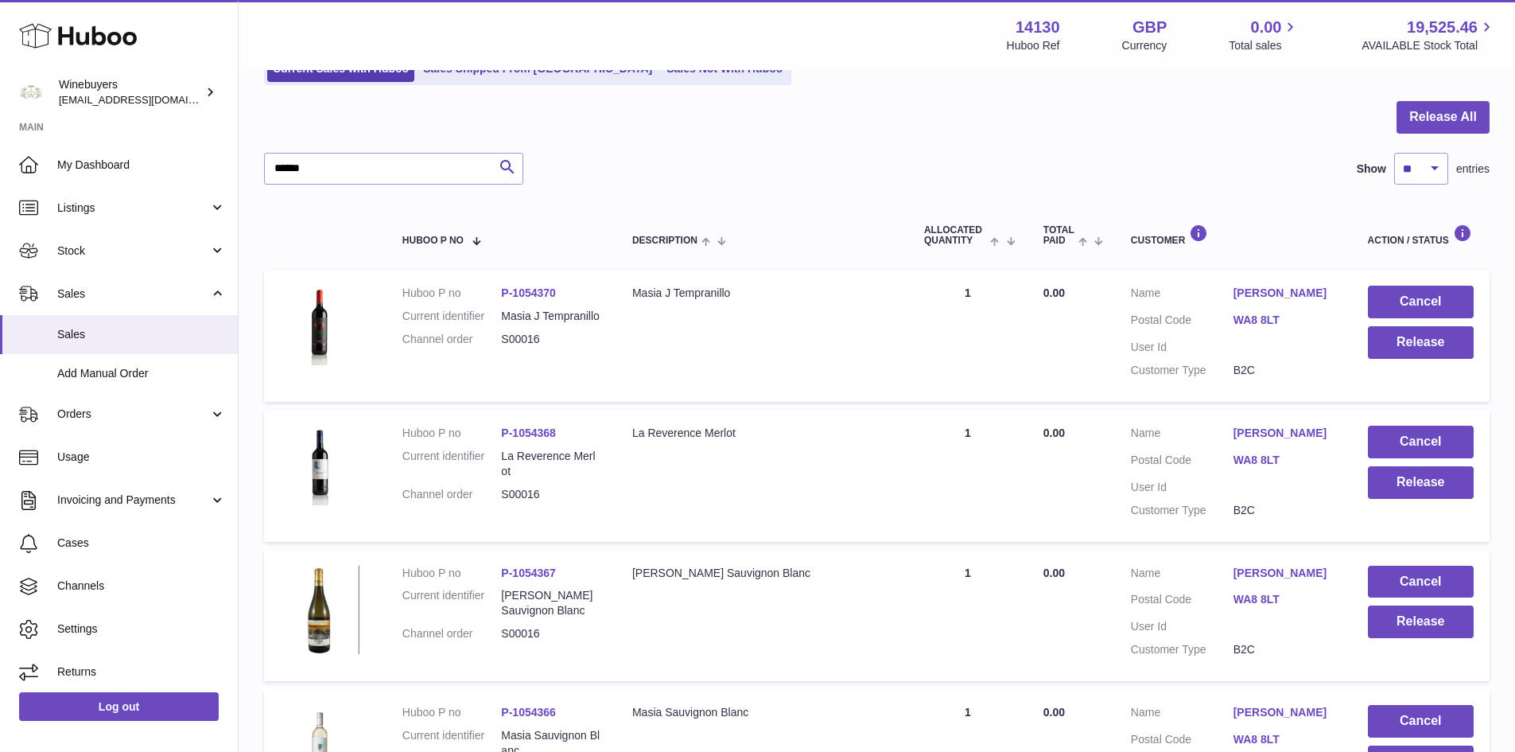
scroll to position [0, 0]
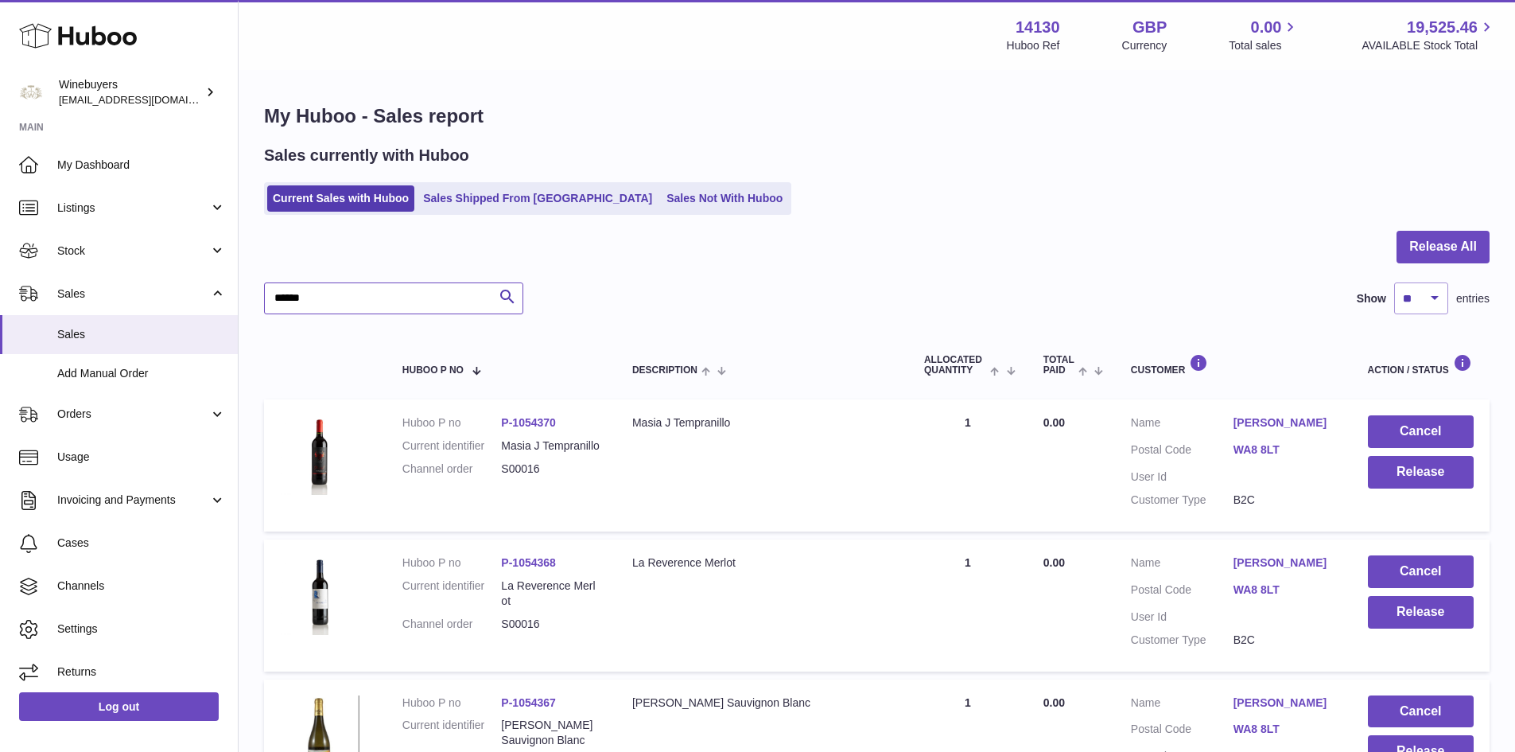
click at [347, 305] on input "******" at bounding box center [393, 298] width 259 height 32
click at [365, 293] on input "******" at bounding box center [393, 298] width 259 height 32
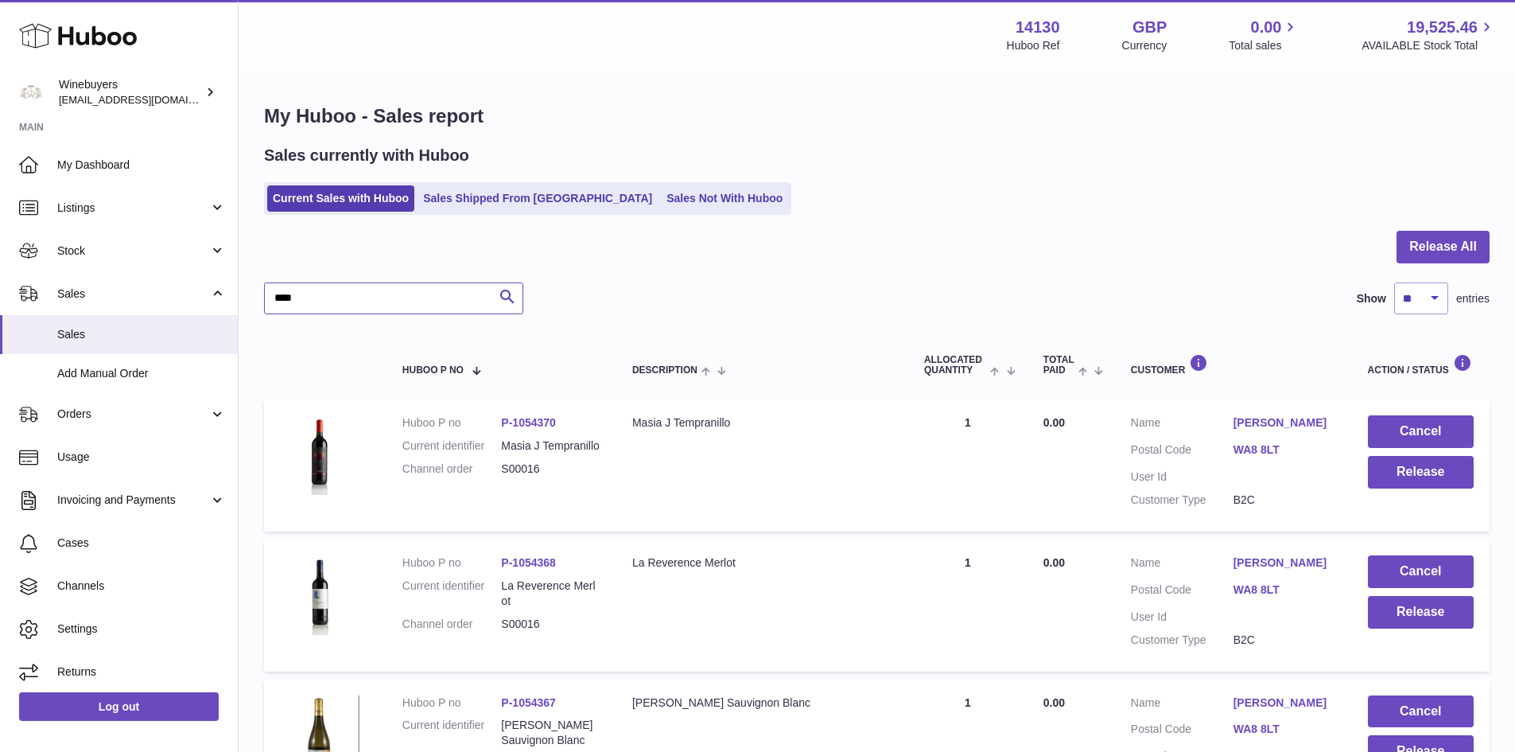
type input "****"
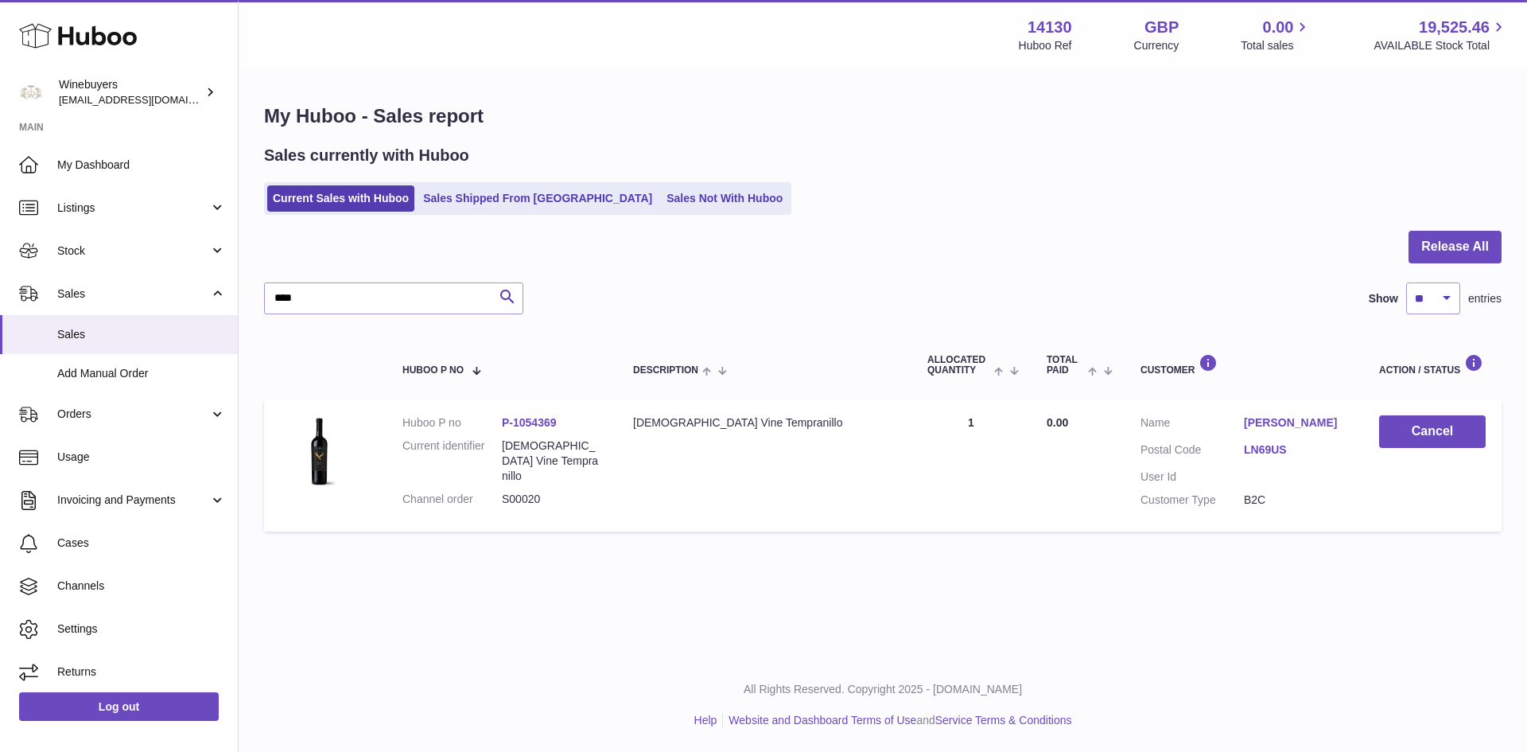
click at [608, 213] on ul "Current Sales with Huboo Sales Shipped From [GEOGRAPHIC_DATA] Sales Not With Hu…" at bounding box center [527, 198] width 527 height 33
click at [374, 294] on input "****" at bounding box center [393, 298] width 259 height 32
